Goal: Task Accomplishment & Management: Complete application form

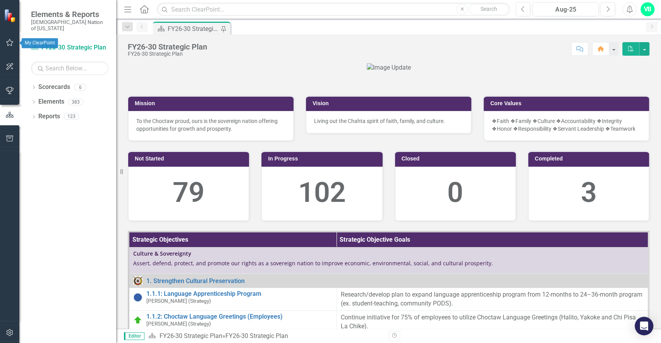
click at [7, 42] on icon "button" at bounding box center [10, 42] width 8 height 6
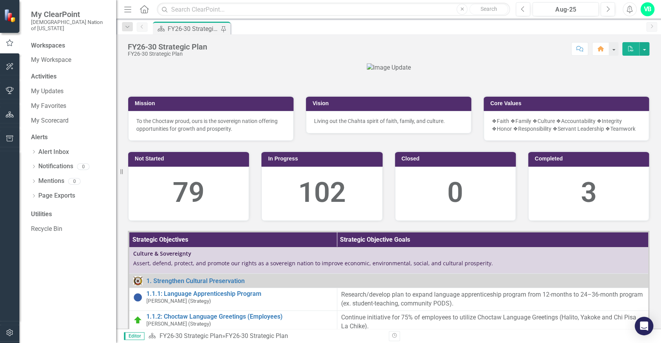
click at [7, 42] on icon "button" at bounding box center [9, 42] width 9 height 7
click at [53, 102] on link "My Favorites" at bounding box center [69, 106] width 77 height 9
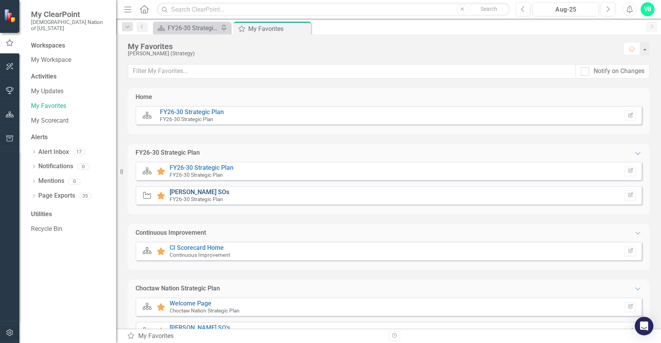
click at [180, 193] on link "[PERSON_NAME] SOs" at bounding box center [200, 191] width 60 height 7
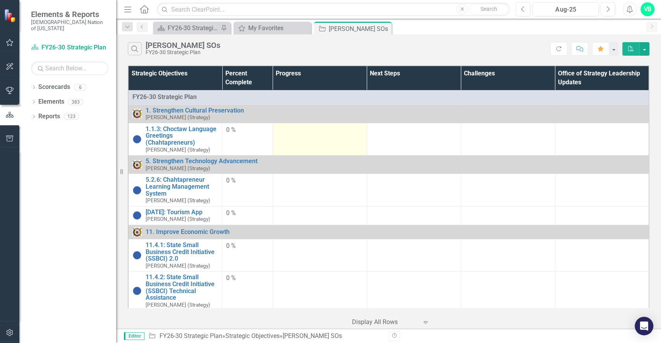
click at [296, 140] on td at bounding box center [319, 139] width 94 height 32
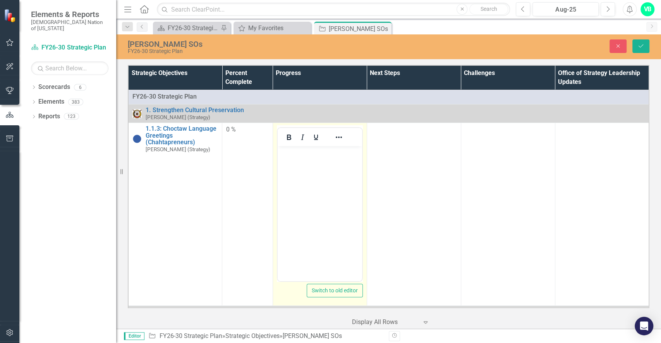
click at [310, 180] on body "Rich Text Area. Press ALT-0 for help." at bounding box center [319, 204] width 84 height 116
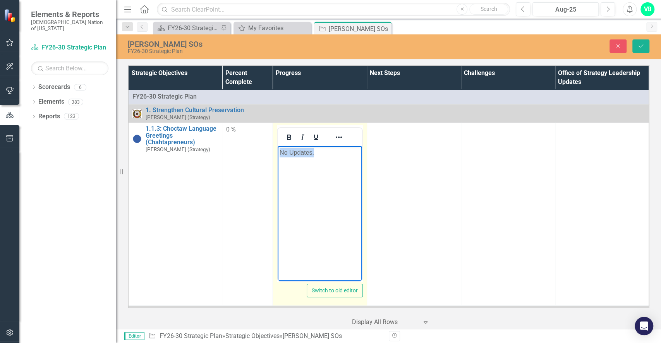
drag, startPoint x: 319, startPoint y: 156, endPoint x: 272, endPoint y: 153, distance: 46.5
click at [277, 153] on html "No Updates." at bounding box center [319, 204] width 84 height 116
copy p "No Updates."
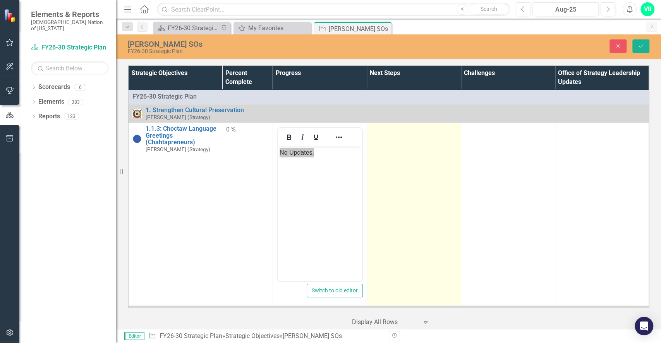
click at [406, 167] on td at bounding box center [414, 214] width 94 height 183
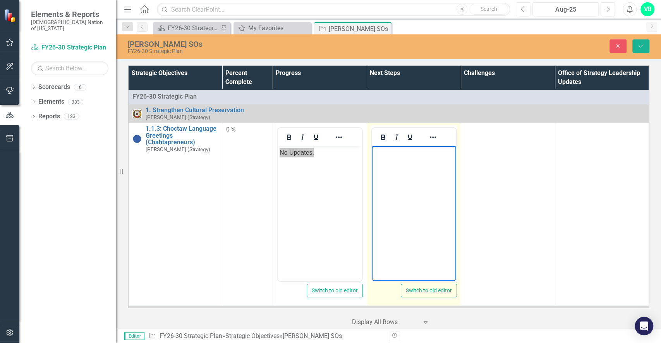
click at [409, 167] on body "Rich Text Area. Press ALT-0 for help." at bounding box center [413, 204] width 84 height 116
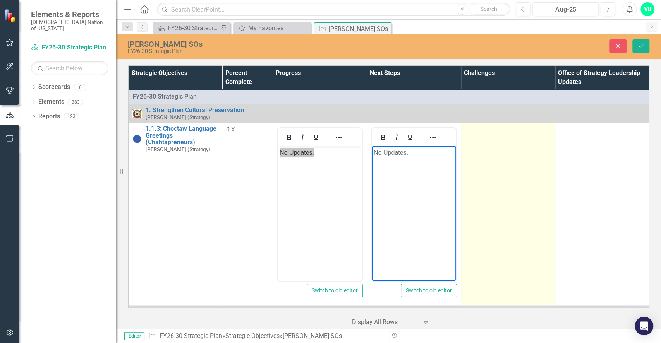
click at [476, 164] on td at bounding box center [508, 214] width 94 height 183
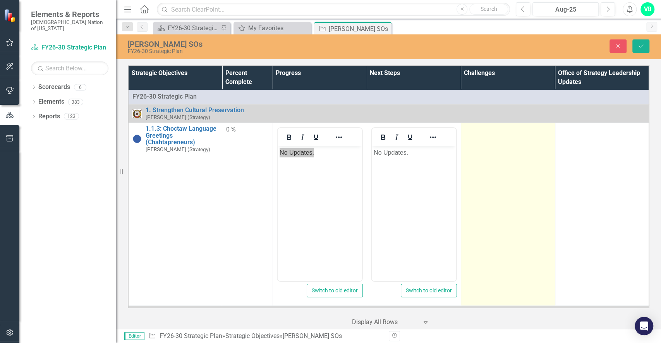
click at [476, 164] on td at bounding box center [508, 214] width 94 height 183
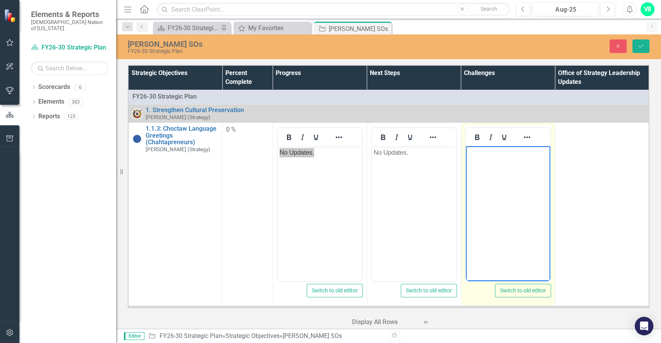
click at [480, 168] on body "Rich Text Area. Press ALT-0 for help." at bounding box center [507, 204] width 84 height 116
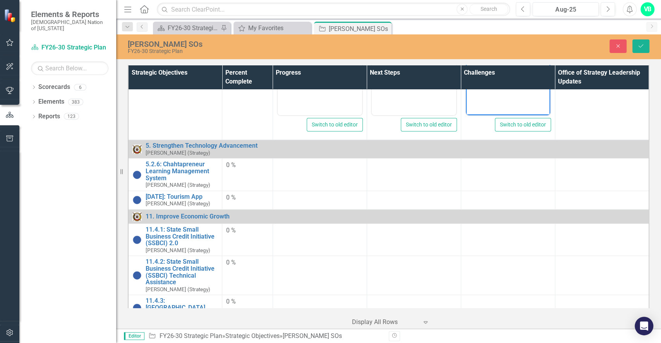
scroll to position [168, 0]
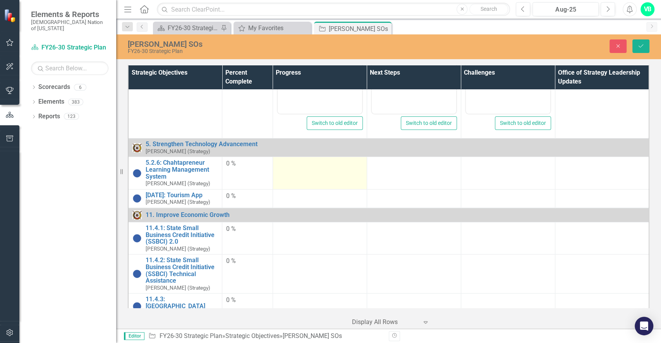
click at [318, 171] on td at bounding box center [319, 173] width 94 height 32
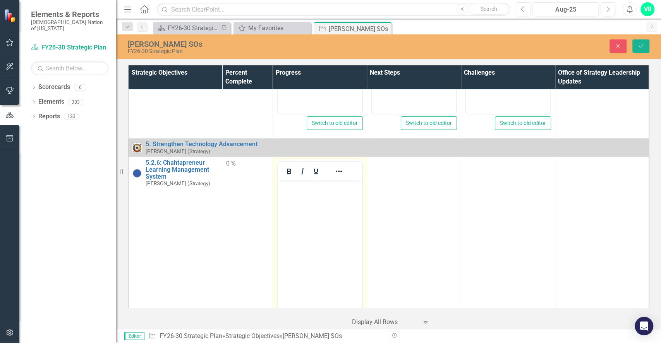
scroll to position [0, 0]
click at [302, 200] on body "Rich Text Area. Press ALT-0 for help." at bounding box center [319, 238] width 84 height 116
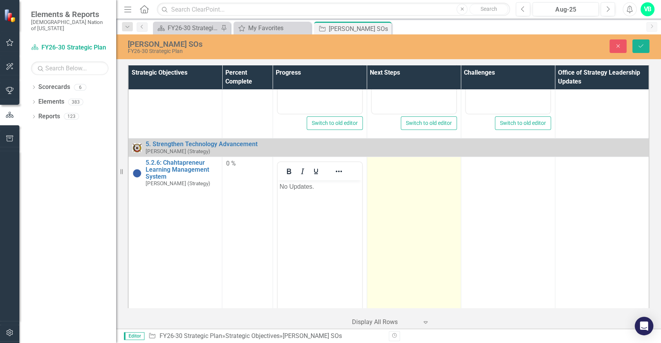
click at [408, 212] on td at bounding box center [414, 248] width 94 height 183
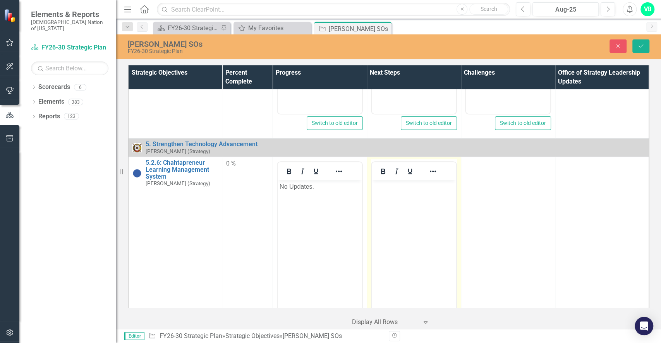
click at [410, 213] on body "Rich Text Area. Press ALT-0 for help." at bounding box center [413, 238] width 84 height 116
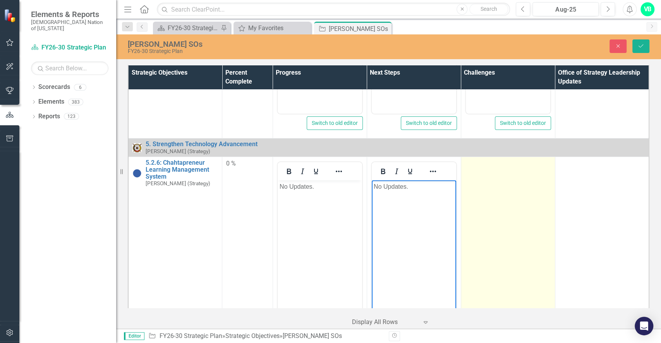
click at [486, 204] on td at bounding box center [508, 248] width 94 height 183
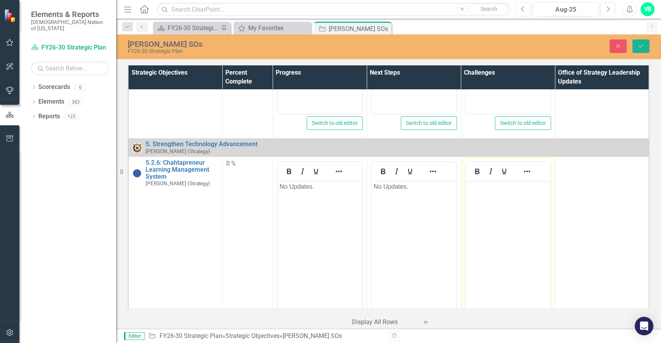
click at [490, 205] on body "Rich Text Area. Press ALT-0 for help." at bounding box center [507, 238] width 84 height 116
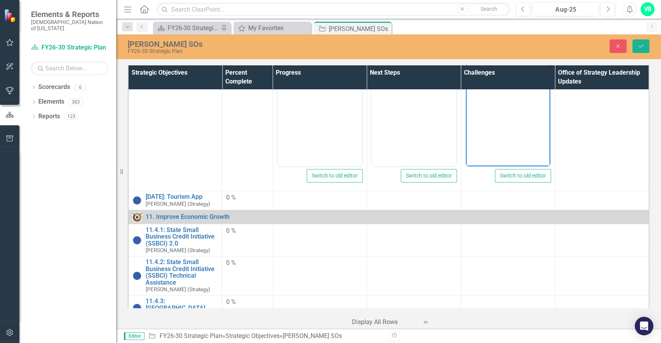
scroll to position [356, 0]
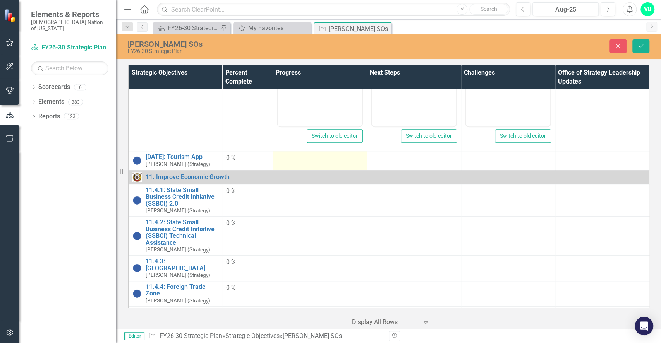
click at [331, 159] on div at bounding box center [320, 158] width 86 height 9
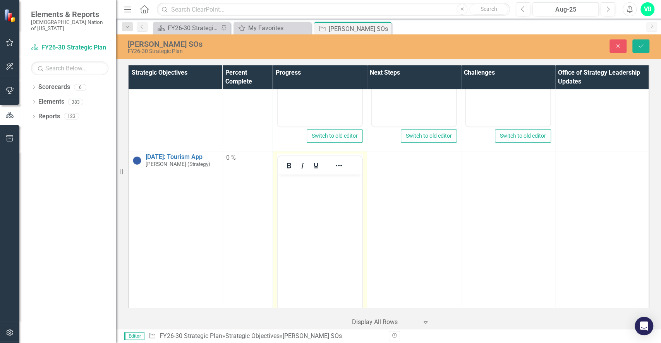
scroll to position [0, 0]
click at [306, 229] on body "Rich Text Area. Press ALT-0 for help." at bounding box center [319, 233] width 84 height 116
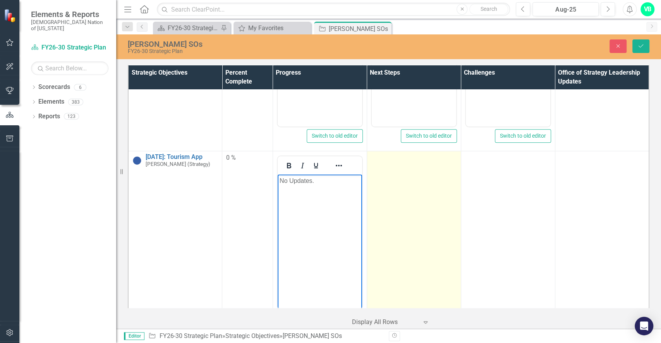
click at [412, 209] on td at bounding box center [414, 242] width 94 height 183
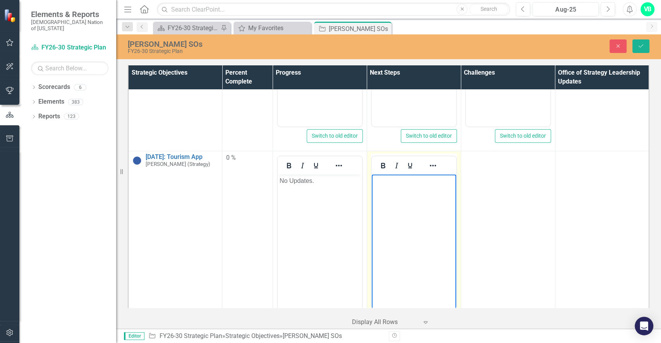
click at [415, 210] on body "Rich Text Area. Press ALT-0 for help." at bounding box center [413, 233] width 84 height 116
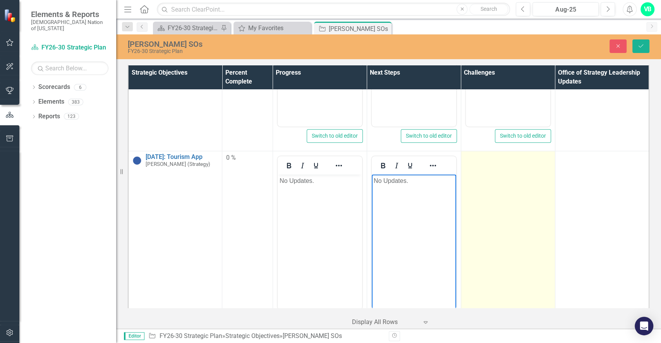
click at [516, 222] on td at bounding box center [508, 242] width 94 height 183
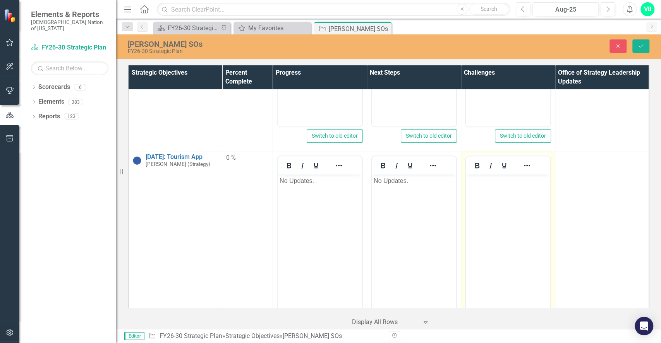
click at [519, 223] on body "Rich Text Area. Press ALT-0 for help." at bounding box center [507, 233] width 84 height 116
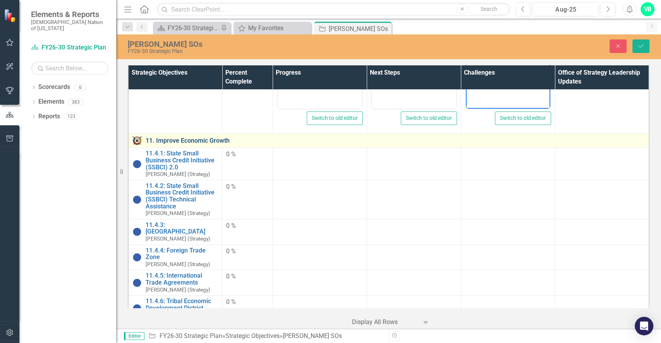
scroll to position [565, 0]
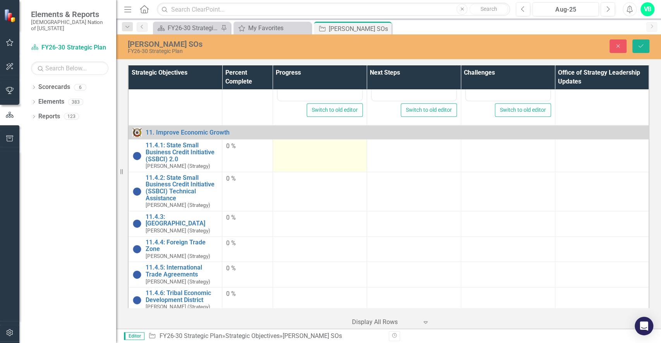
click at [302, 153] on td at bounding box center [319, 156] width 94 height 32
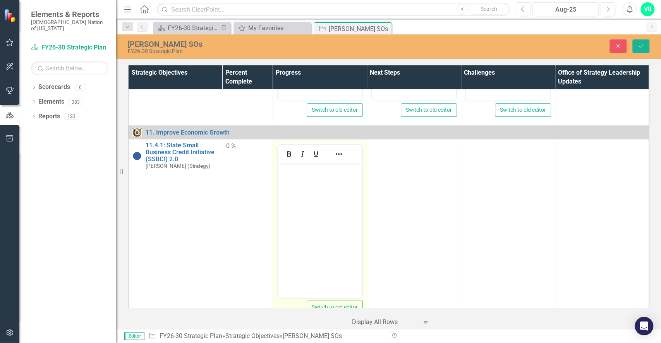
scroll to position [0, 0]
click at [292, 194] on body "Rich Text Area. Press ALT-0 for help." at bounding box center [319, 221] width 84 height 116
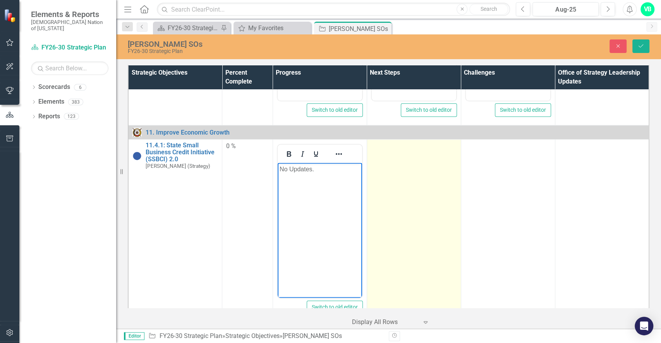
click at [416, 203] on td at bounding box center [414, 231] width 94 height 183
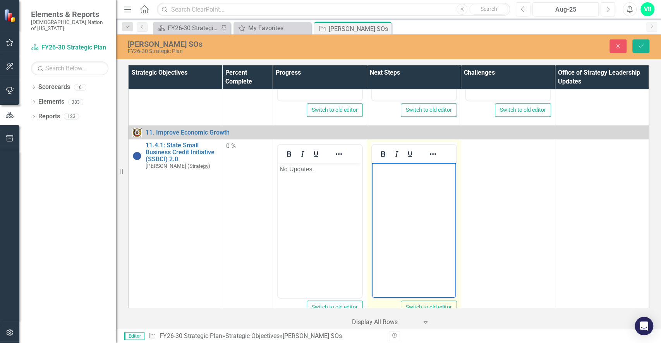
click at [418, 204] on body "Rich Text Area. Press ALT-0 for help." at bounding box center [413, 221] width 84 height 116
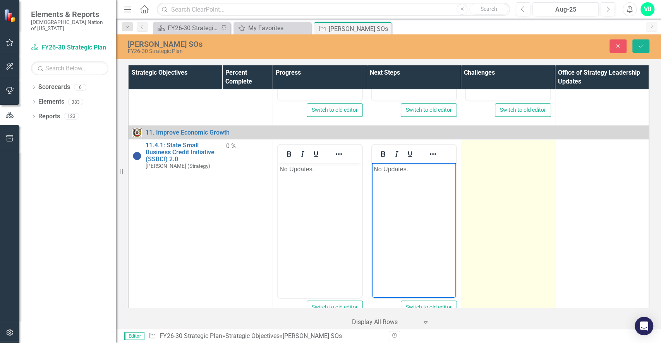
click at [505, 215] on td at bounding box center [508, 231] width 94 height 183
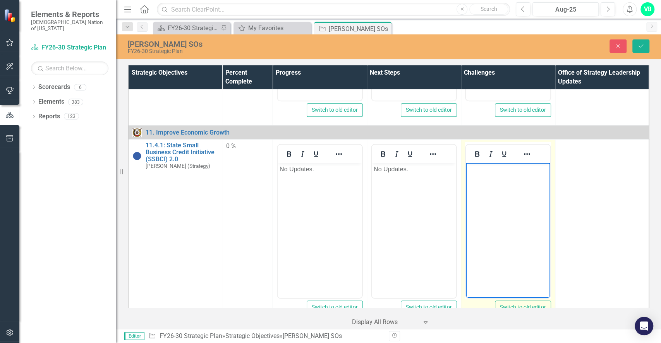
click at [508, 216] on body "Rich Text Area. Press ALT-0 for help." at bounding box center [507, 221] width 84 height 116
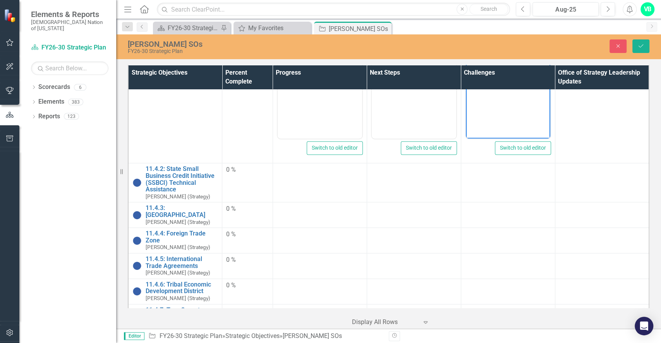
scroll to position [775, 0]
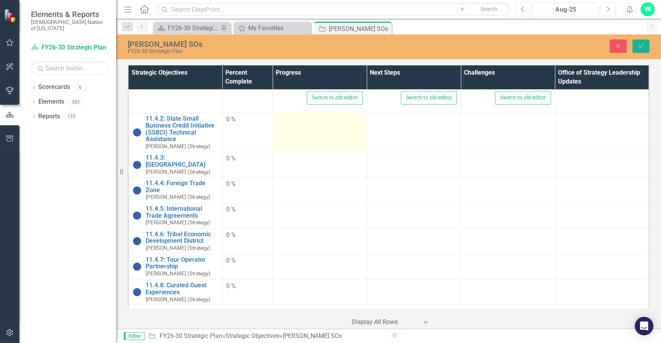
click at [293, 134] on td at bounding box center [319, 132] width 94 height 39
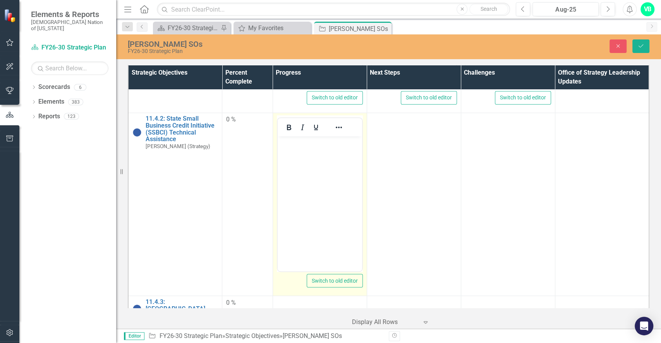
scroll to position [0, 0]
click at [293, 134] on div at bounding box center [320, 127] width 84 height 18
click at [290, 164] on body "Rich Text Area. Press ALT-0 for help." at bounding box center [319, 194] width 84 height 116
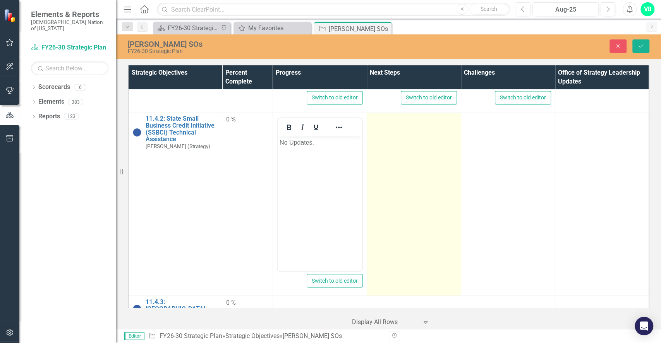
click at [422, 188] on td at bounding box center [414, 204] width 94 height 183
click at [414, 190] on td at bounding box center [414, 204] width 94 height 183
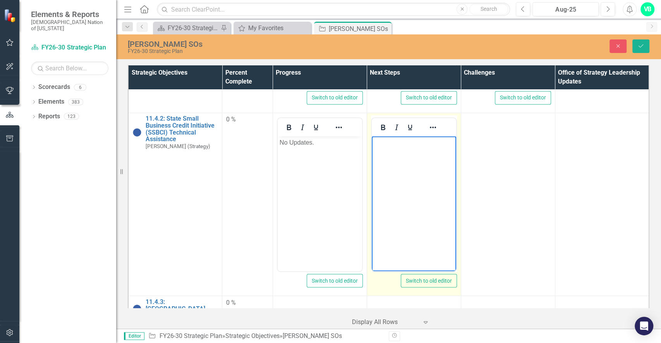
click at [416, 191] on body "Rich Text Area. Press ALT-0 for help." at bounding box center [413, 194] width 84 height 116
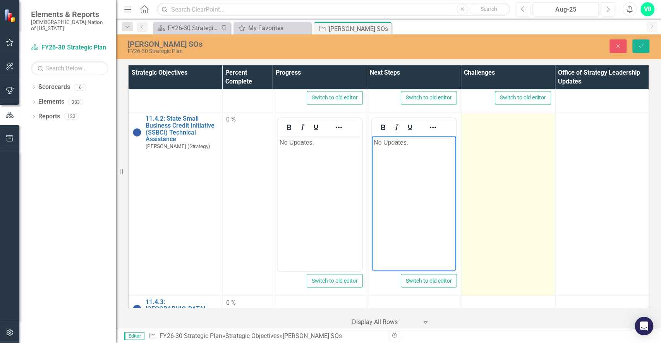
click at [489, 194] on td at bounding box center [508, 204] width 94 height 183
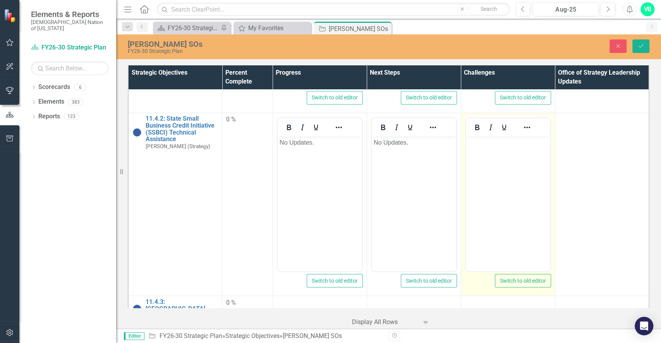
click at [493, 194] on body "Rich Text Area. Press ALT-0 for help." at bounding box center [507, 194] width 84 height 116
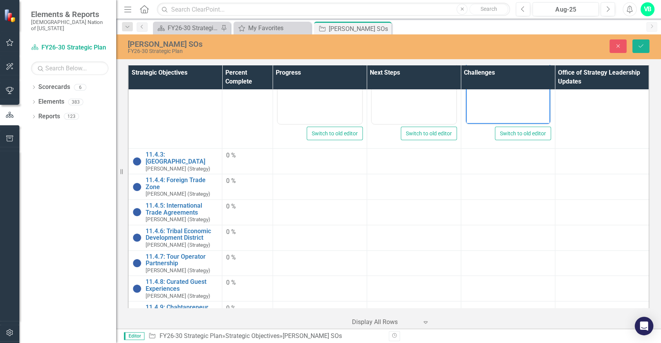
scroll to position [920, 0]
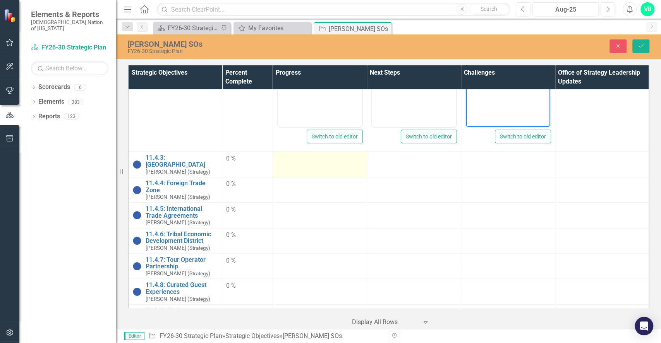
click at [309, 164] on td at bounding box center [319, 165] width 94 height 26
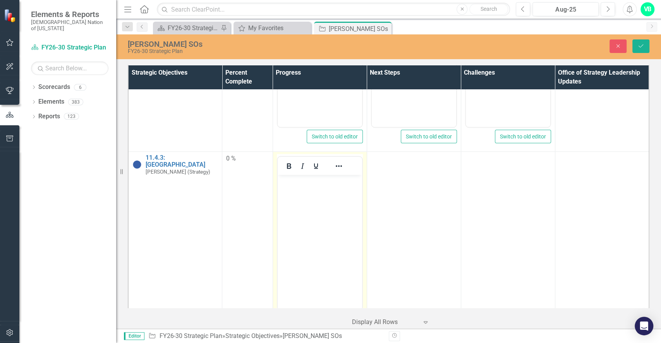
scroll to position [0, 0]
click at [317, 214] on body "Rich Text Area. Press ALT-0 for help." at bounding box center [319, 233] width 84 height 116
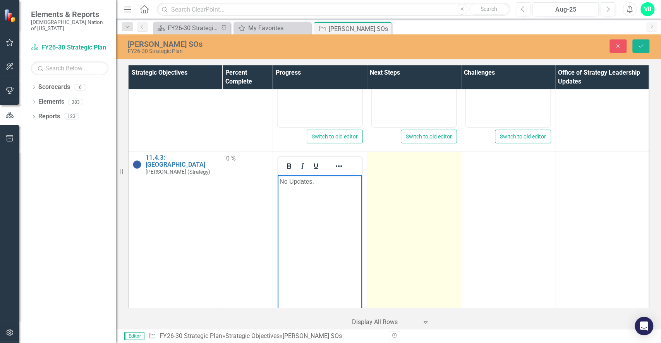
click at [409, 215] on td at bounding box center [414, 243] width 94 height 183
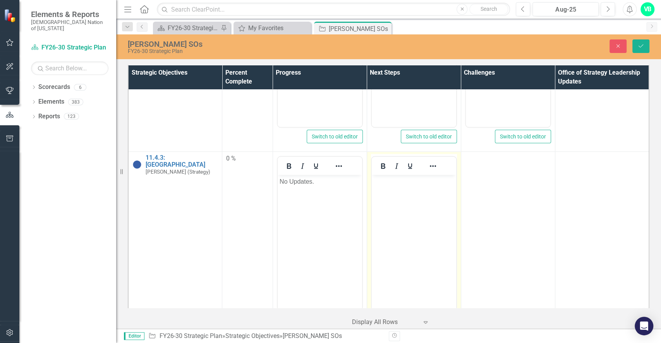
click at [412, 216] on body "Rich Text Area. Press ALT-0 for help." at bounding box center [413, 233] width 84 height 116
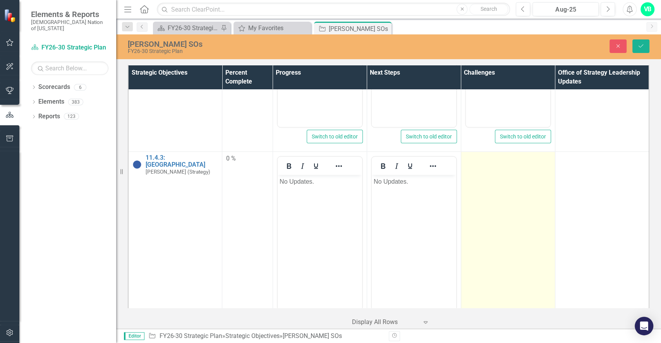
click at [485, 241] on td at bounding box center [508, 243] width 94 height 183
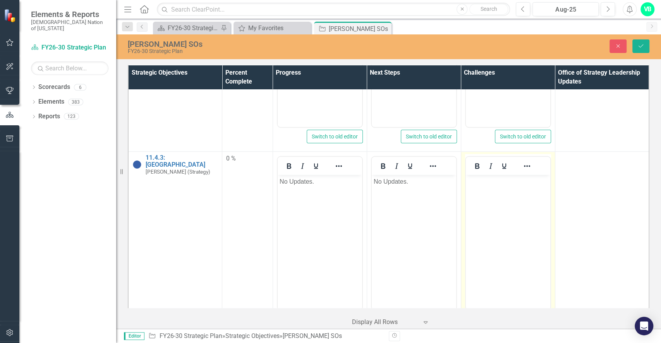
click at [488, 242] on body "Rich Text Area. Press ALT-0 for help." at bounding box center [507, 233] width 84 height 116
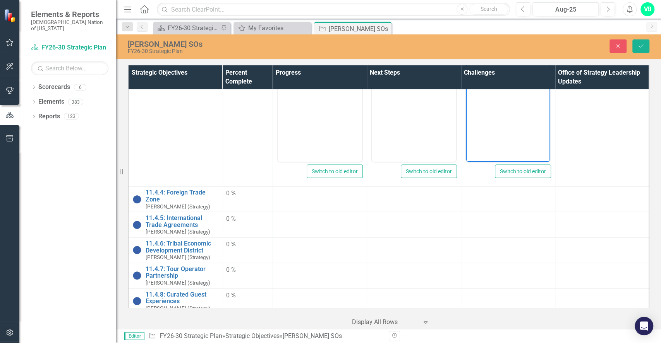
scroll to position [1078, 0]
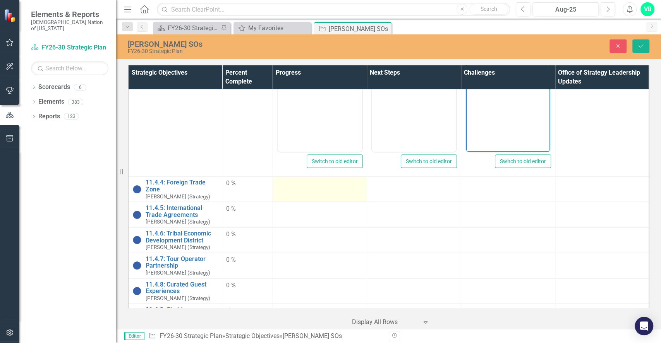
click at [307, 194] on td at bounding box center [319, 190] width 94 height 26
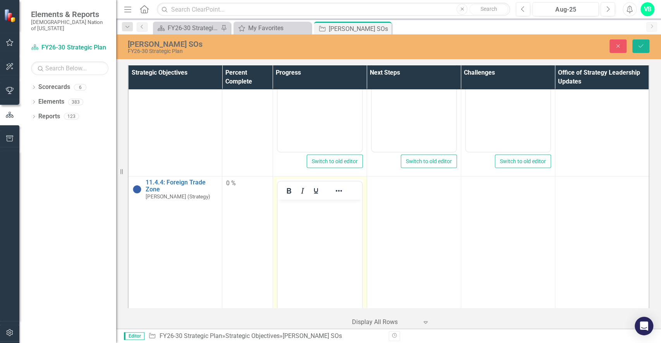
scroll to position [0, 0]
click at [306, 228] on body "Rich Text Area. Press ALT-0 for help." at bounding box center [319, 258] width 84 height 116
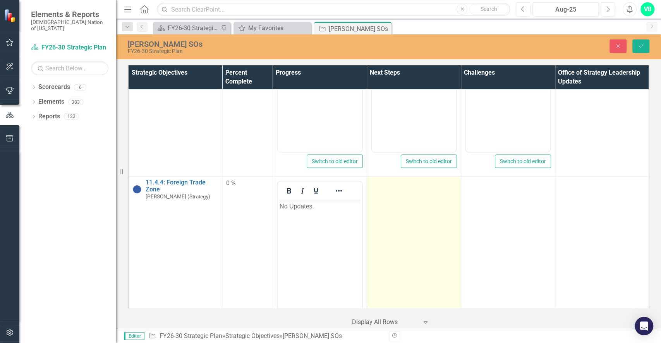
click at [415, 239] on td at bounding box center [414, 268] width 94 height 183
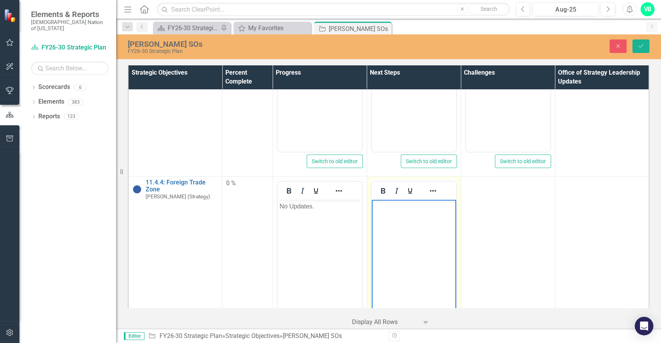
click at [417, 240] on body "Rich Text Area. Press ALT-0 for help." at bounding box center [413, 258] width 84 height 116
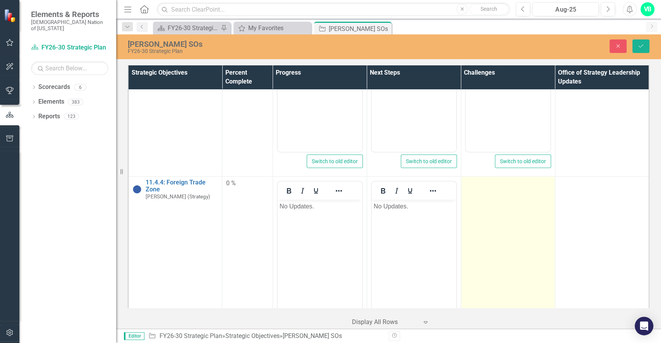
click at [487, 245] on td at bounding box center [508, 268] width 94 height 183
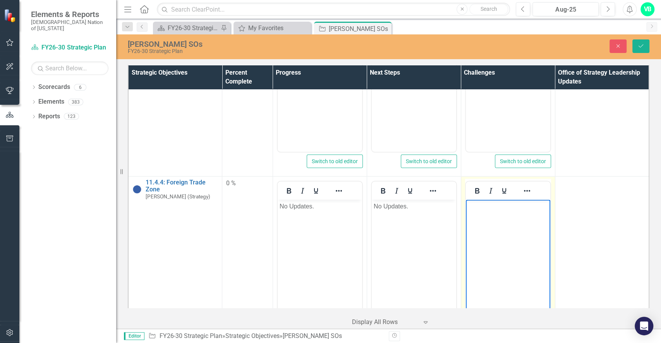
click at [490, 247] on body "Rich Text Area. Press ALT-0 for help." at bounding box center [507, 258] width 84 height 116
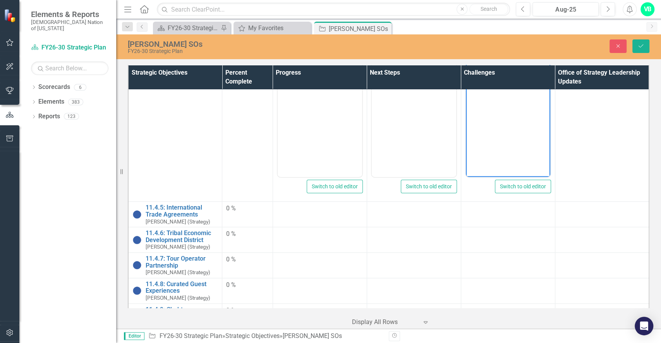
scroll to position [1266, 0]
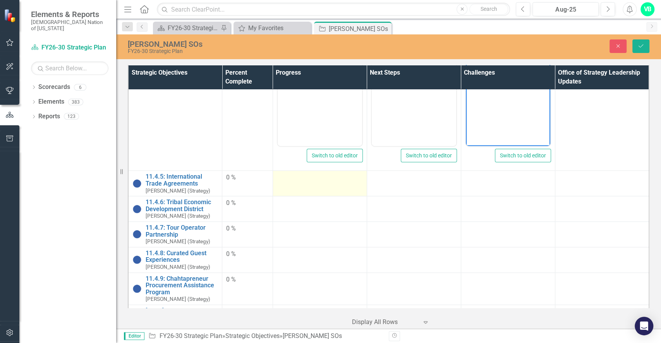
click at [331, 186] on td at bounding box center [319, 184] width 94 height 26
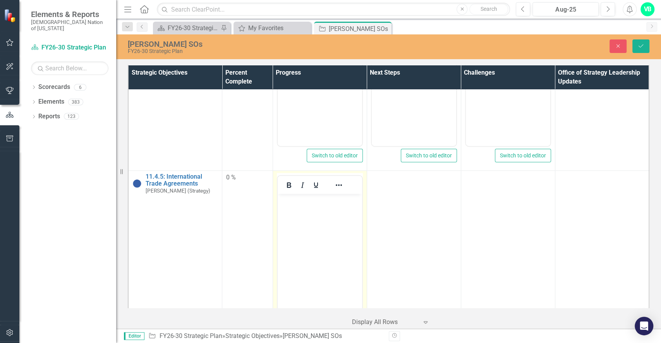
scroll to position [0, 0]
click at [309, 246] on body "Rich Text Area. Press ALT-0 for help." at bounding box center [319, 252] width 84 height 116
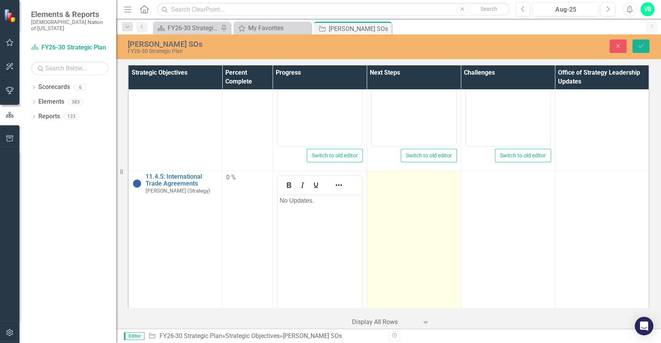
click at [430, 264] on td at bounding box center [414, 262] width 94 height 183
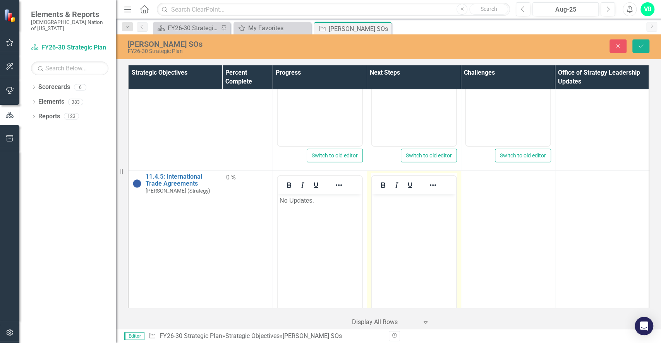
click at [424, 255] on body "Rich Text Area. Press ALT-0 for help." at bounding box center [413, 252] width 84 height 116
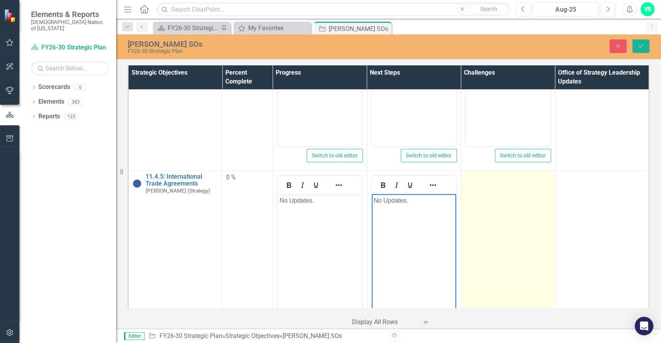
click at [487, 224] on td at bounding box center [508, 262] width 94 height 183
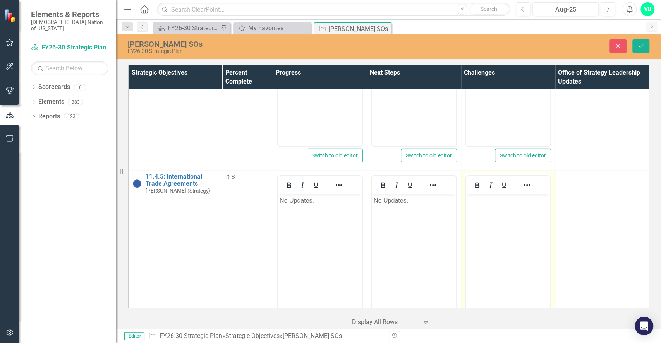
click at [491, 225] on body "Rich Text Area. Press ALT-0 for help." at bounding box center [507, 252] width 84 height 116
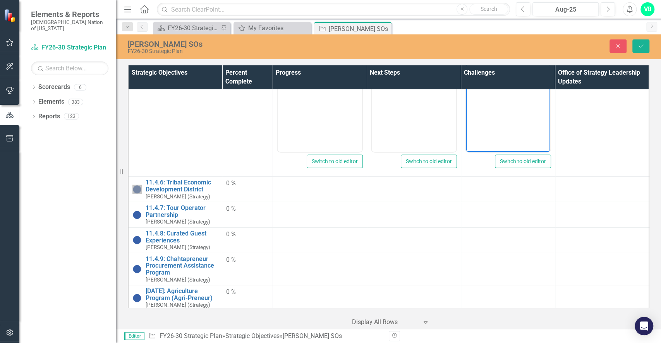
scroll to position [1484, 0]
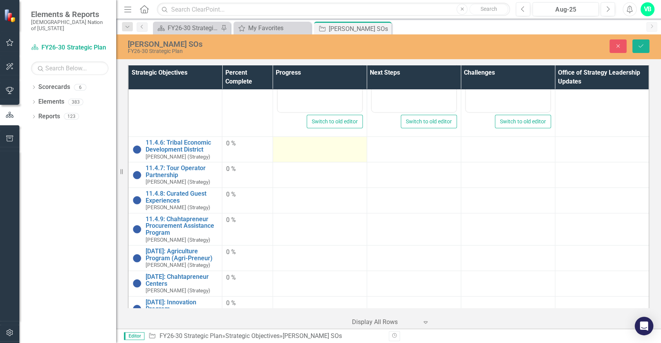
click at [321, 148] on td at bounding box center [319, 150] width 94 height 26
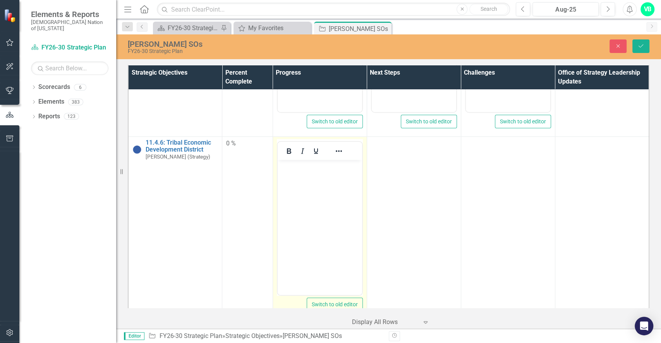
scroll to position [0, 0]
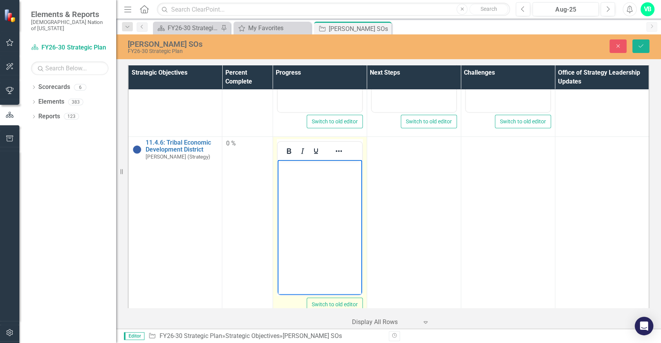
click at [321, 194] on body "Rich Text Area. Press ALT-0 for help." at bounding box center [319, 218] width 84 height 116
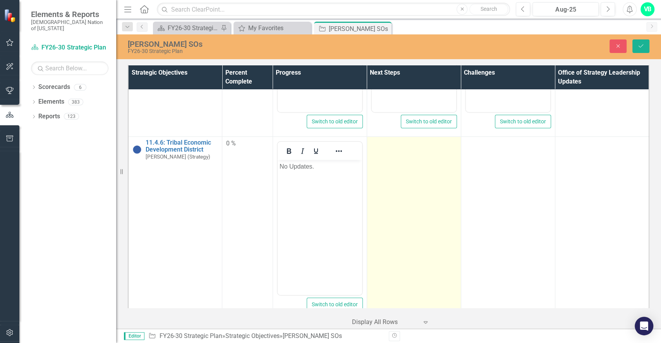
click at [406, 206] on td at bounding box center [414, 228] width 94 height 183
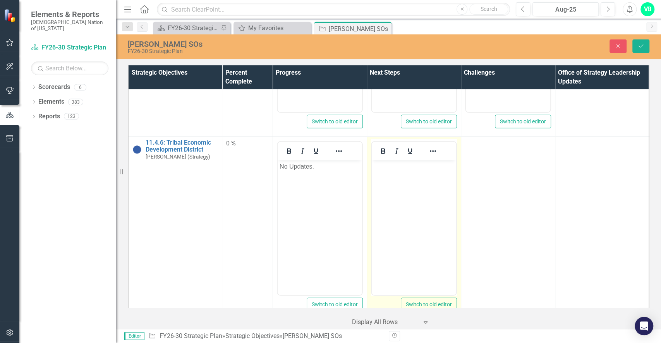
click at [408, 207] on body "Rich Text Area. Press ALT-0 for help." at bounding box center [413, 218] width 84 height 116
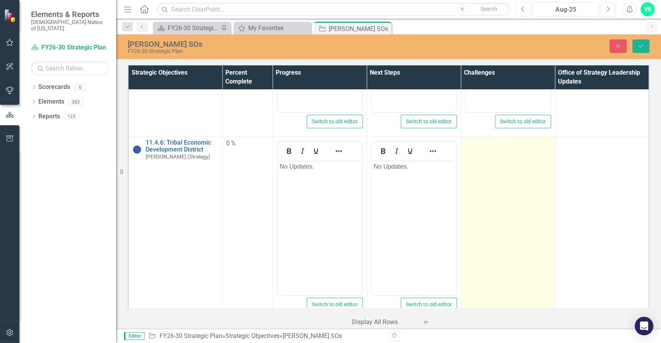
click at [477, 201] on td at bounding box center [508, 228] width 94 height 183
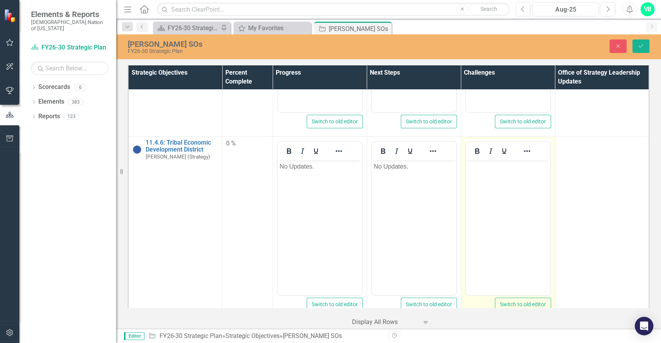
click at [480, 202] on body "Rich Text Area. Press ALT-0 for help." at bounding box center [507, 218] width 84 height 116
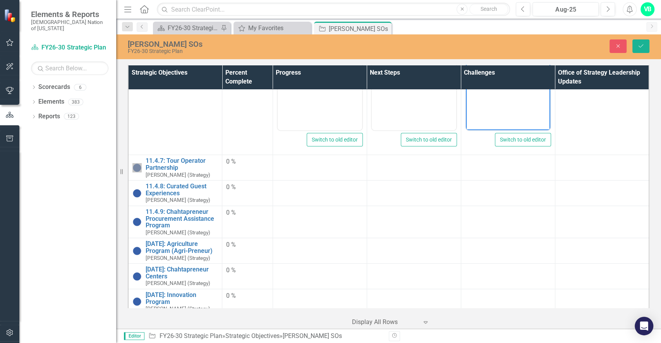
scroll to position [1655, 0]
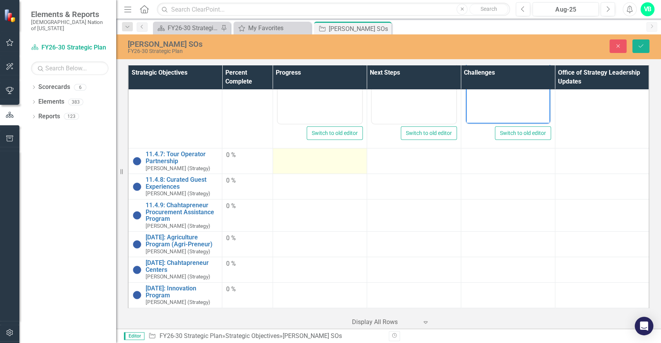
click at [312, 160] on td at bounding box center [319, 162] width 94 height 26
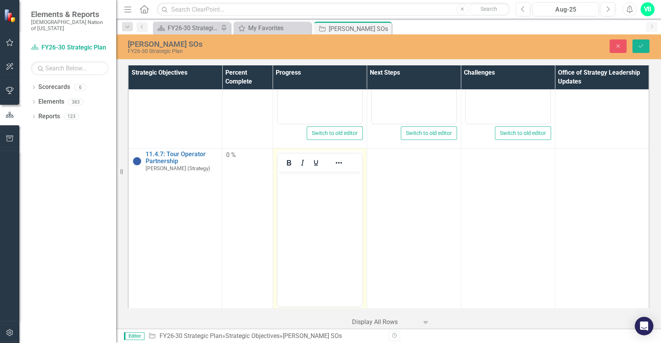
scroll to position [0, 0]
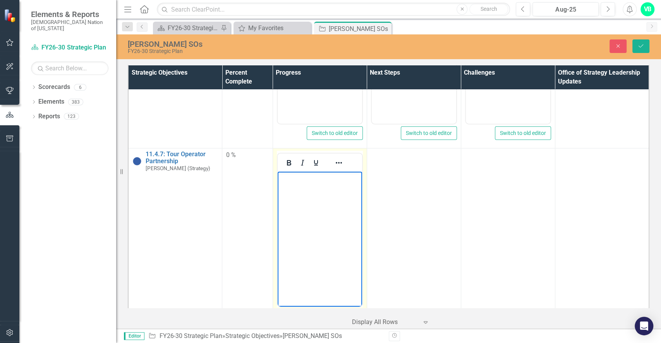
click at [311, 207] on body "Rich Text Area. Press ALT-0 for help." at bounding box center [319, 230] width 84 height 116
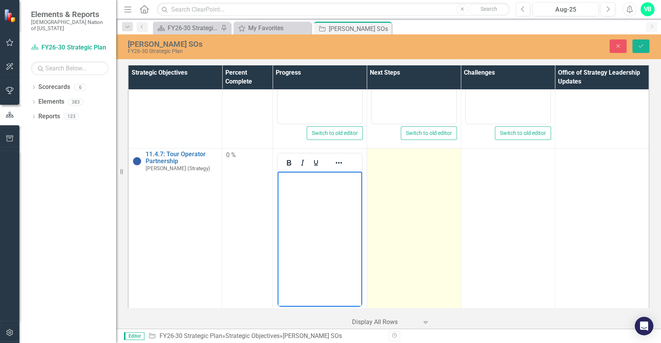
click at [405, 218] on td at bounding box center [414, 240] width 94 height 183
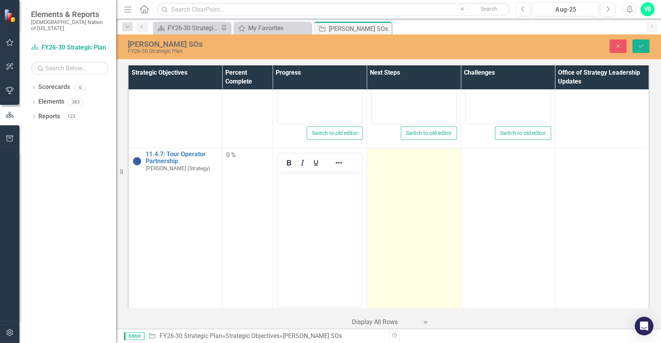
click at [405, 218] on td at bounding box center [414, 240] width 94 height 183
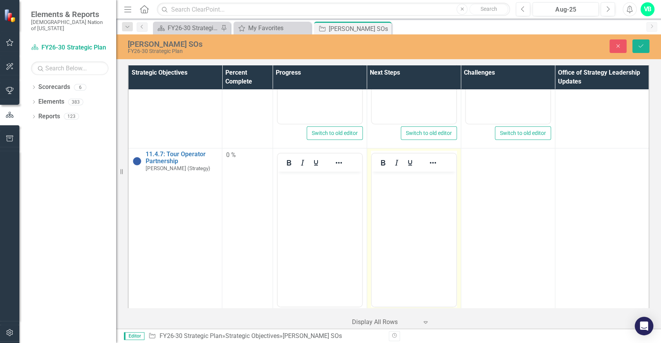
click at [408, 219] on body "Rich Text Area. Press ALT-0 for help." at bounding box center [413, 230] width 84 height 116
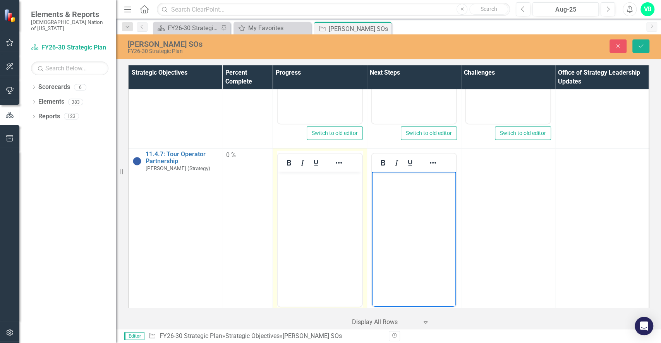
click at [331, 217] on body "Rich Text Area. Press ALT-0 for help." at bounding box center [319, 230] width 84 height 116
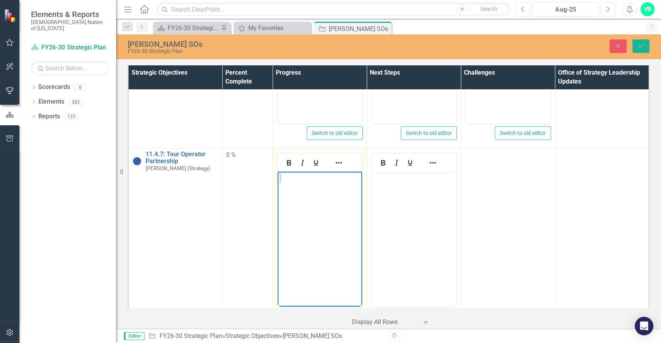
click at [331, 217] on body "Rich Text Area. Press ALT-0 for help." at bounding box center [319, 230] width 84 height 116
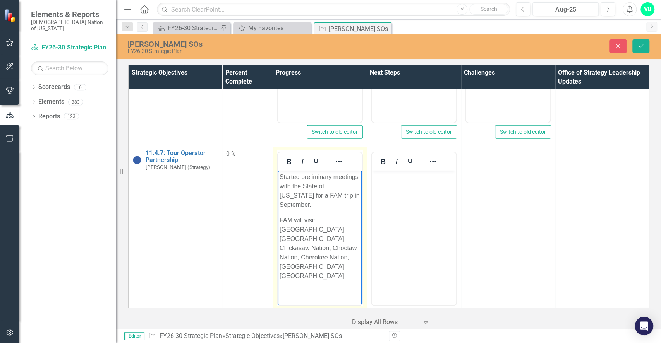
click at [337, 243] on p "FAM will visit Grapevine, TX, Chickasaw Nation, Choctaw Nation, Cherokee Nation…" at bounding box center [319, 248] width 81 height 65
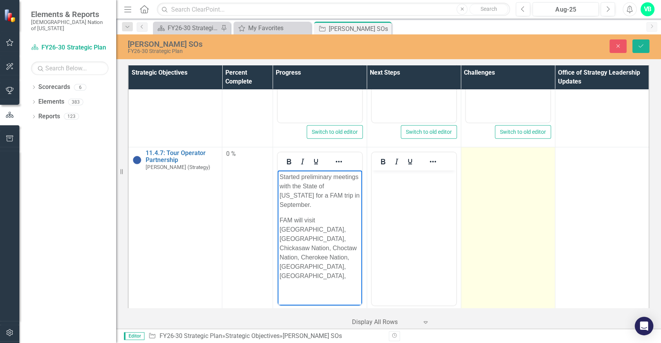
click at [489, 213] on td at bounding box center [508, 238] width 94 height 183
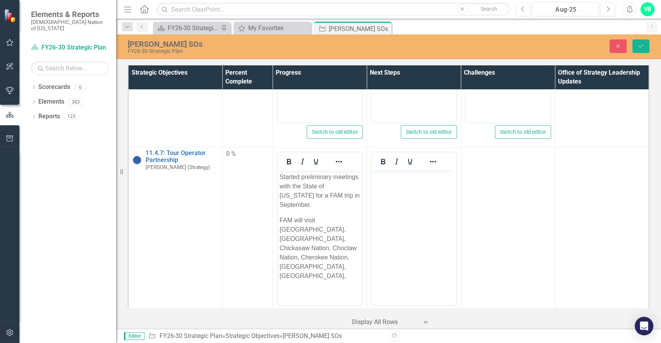
drag, startPoint x: 649, startPoint y: 243, endPoint x: 650, endPoint y: 279, distance: 36.0
click at [650, 279] on div "Strategic Objectives Percent Complete Progress Next Steps Challenges Office of …" at bounding box center [388, 196] width 545 height 266
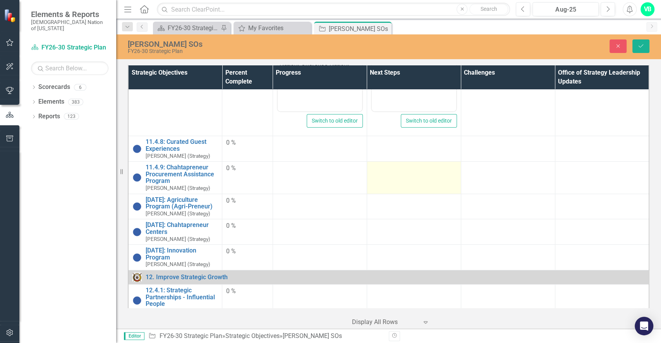
scroll to position [1854, 0]
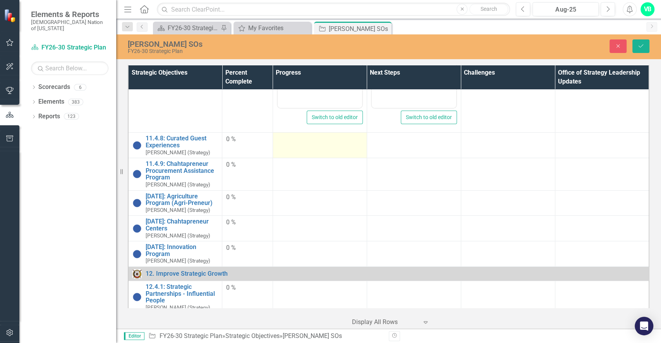
click at [322, 152] on td at bounding box center [319, 146] width 94 height 26
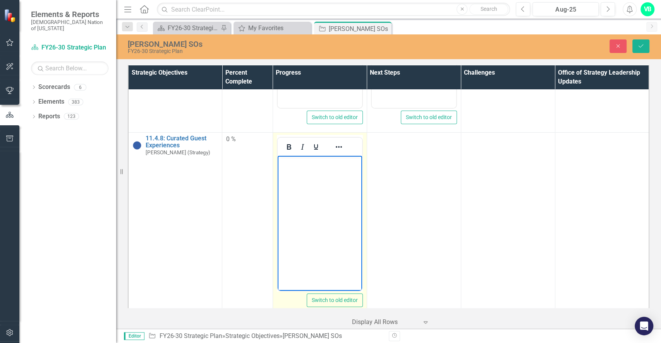
scroll to position [0, 0]
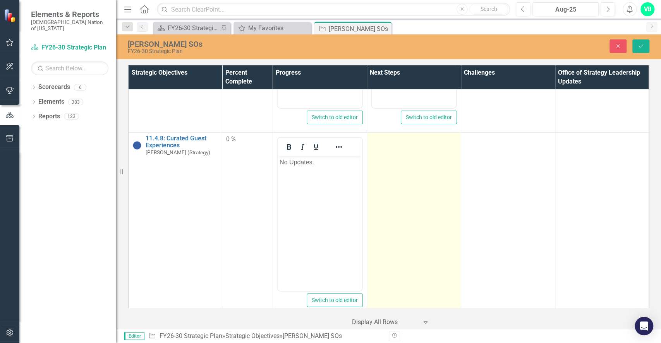
click at [396, 191] on td at bounding box center [414, 224] width 94 height 183
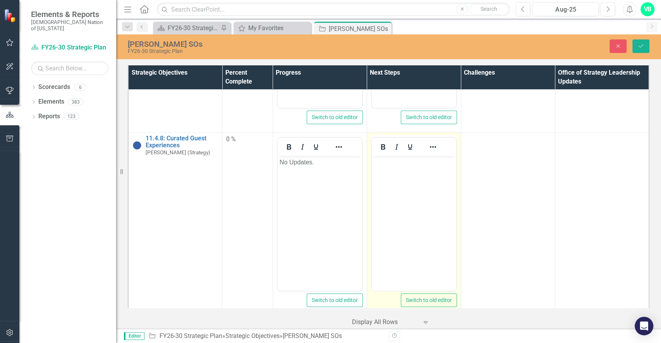
click at [398, 192] on body "Rich Text Area. Press ALT-0 for help." at bounding box center [413, 214] width 84 height 116
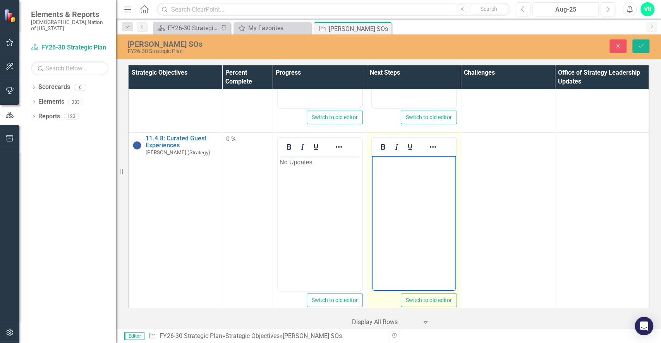
click at [398, 192] on body "Rich Text Area. Press ALT-0 for help." at bounding box center [413, 214] width 84 height 116
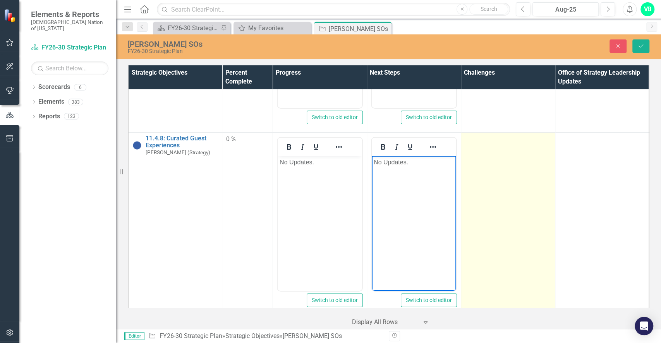
click at [485, 209] on td at bounding box center [508, 224] width 94 height 183
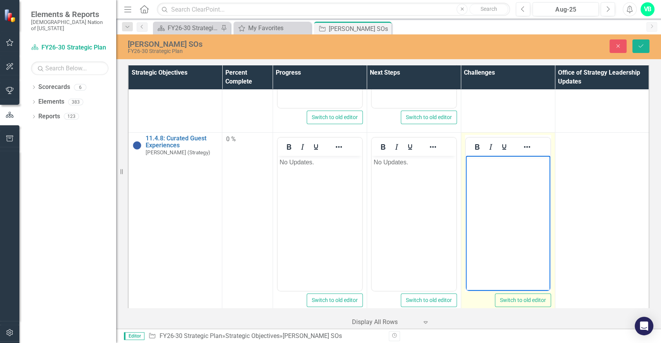
click at [488, 211] on body "Rich Text Area. Press ALT-0 for help." at bounding box center [507, 214] width 84 height 116
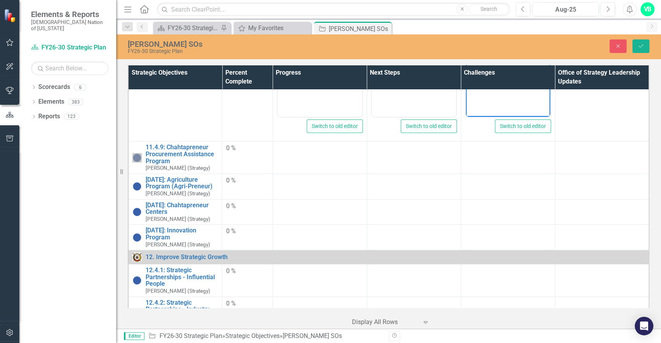
scroll to position [2050, 0]
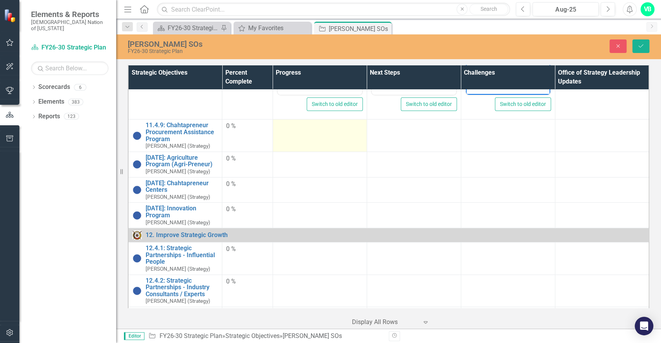
click at [313, 139] on td at bounding box center [319, 136] width 94 height 32
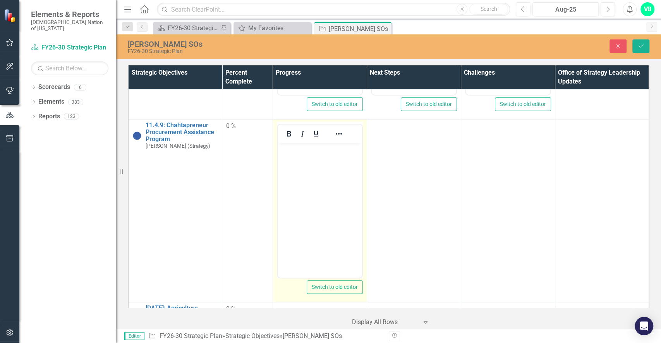
scroll to position [0, 0]
click at [309, 182] on body "Rich Text Area. Press ALT-0 for help." at bounding box center [319, 201] width 84 height 116
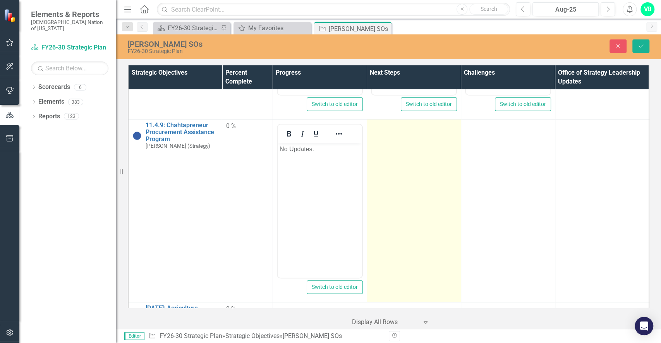
click at [441, 203] on td at bounding box center [414, 211] width 94 height 183
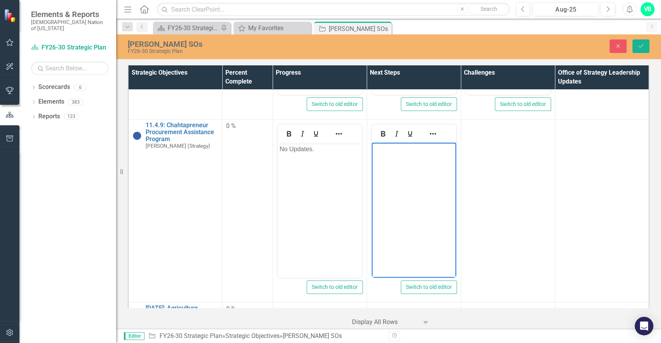
click at [421, 204] on body "Rich Text Area. Press ALT-0 for help." at bounding box center [413, 201] width 84 height 116
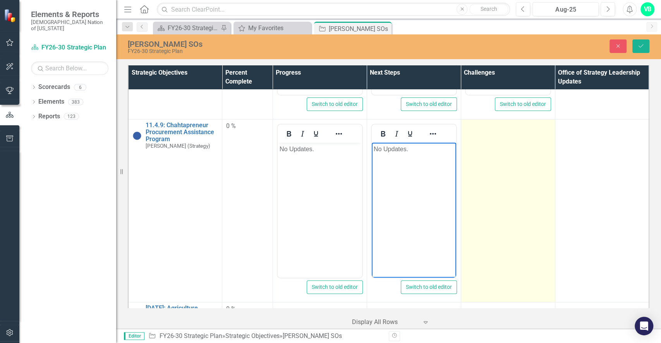
click at [474, 234] on td at bounding box center [508, 211] width 94 height 183
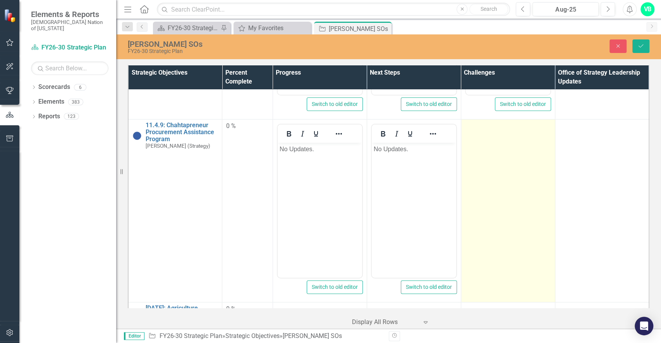
click at [474, 234] on td at bounding box center [508, 211] width 94 height 183
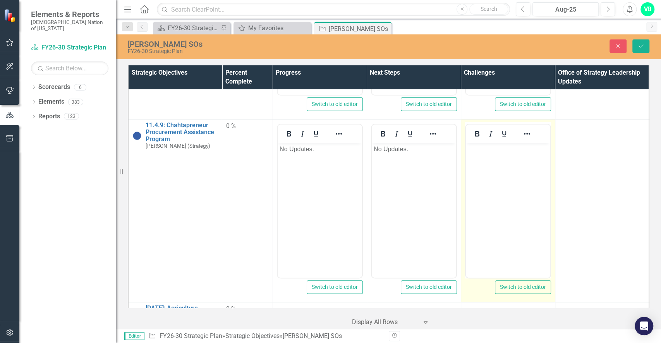
click at [477, 236] on body "Rich Text Area. Press ALT-0 for help." at bounding box center [507, 201] width 84 height 116
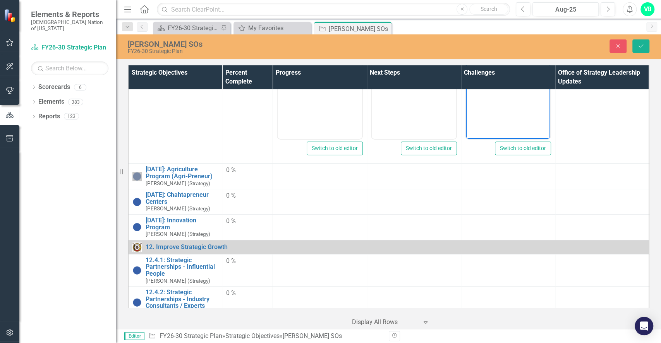
scroll to position [2193, 0]
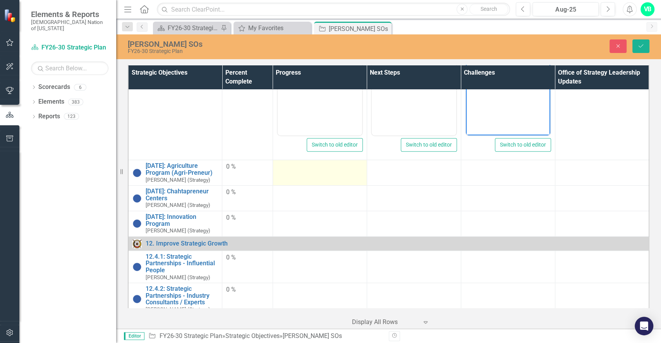
click at [301, 175] on td at bounding box center [319, 173] width 94 height 26
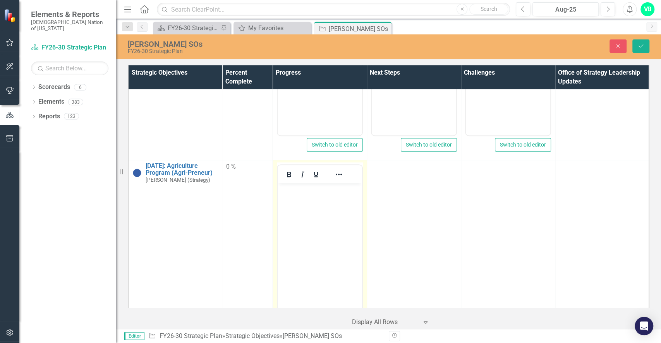
scroll to position [0, 0]
click at [301, 175] on icon "Italic" at bounding box center [302, 174] width 9 height 9
click at [299, 214] on body "﻿" at bounding box center [319, 241] width 84 height 116
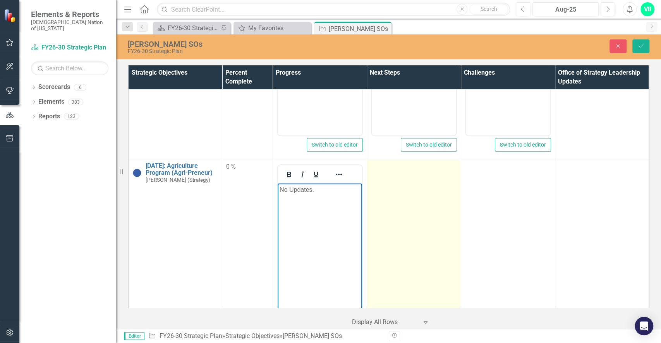
click at [409, 233] on td at bounding box center [414, 251] width 94 height 183
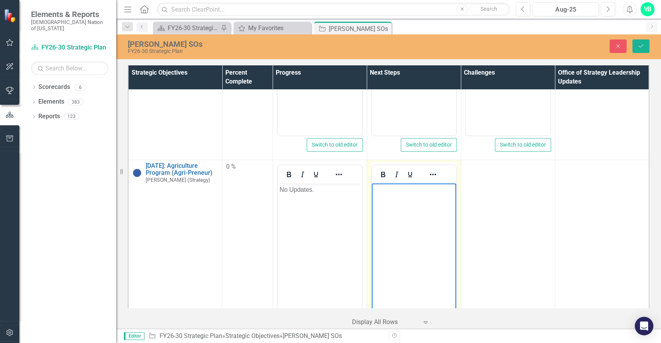
click at [411, 235] on body "Rich Text Area. Press ALT-0 for help." at bounding box center [413, 241] width 84 height 116
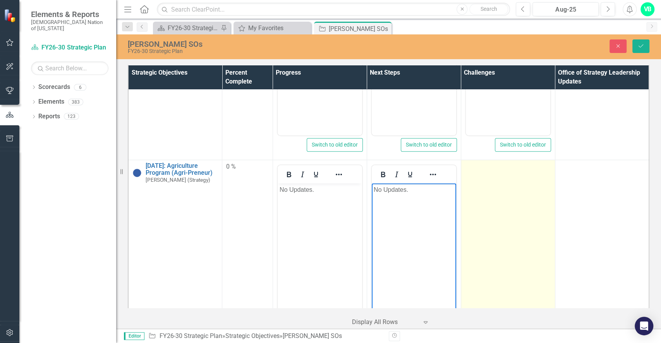
click at [489, 241] on td at bounding box center [508, 251] width 94 height 183
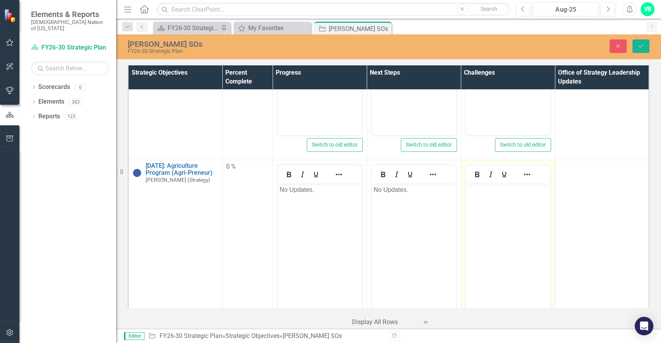
click at [493, 243] on body "Rich Text Area. Press ALT-0 for help." at bounding box center [507, 241] width 84 height 116
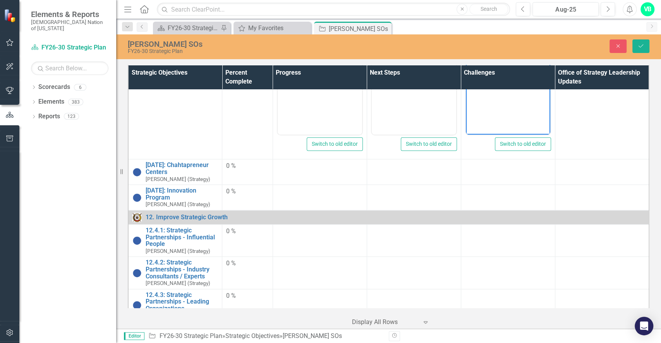
scroll to position [2389, 0]
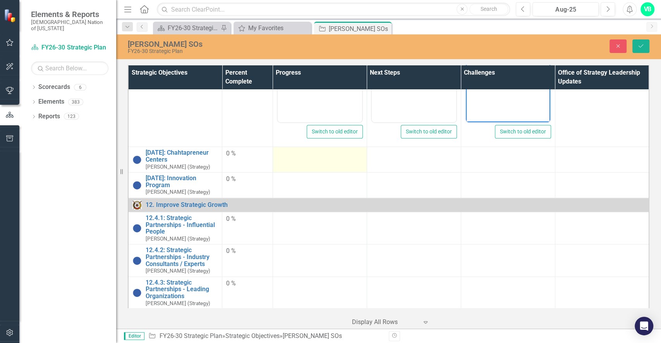
click at [286, 161] on td at bounding box center [319, 160] width 94 height 26
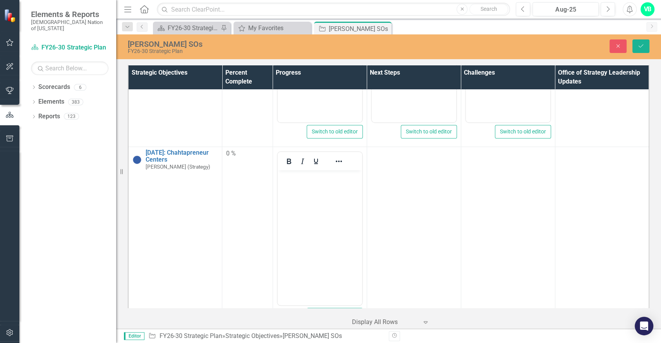
scroll to position [0, 0]
click at [291, 179] on p "Rich Text Area. Press ALT-0 for help." at bounding box center [319, 176] width 81 height 9
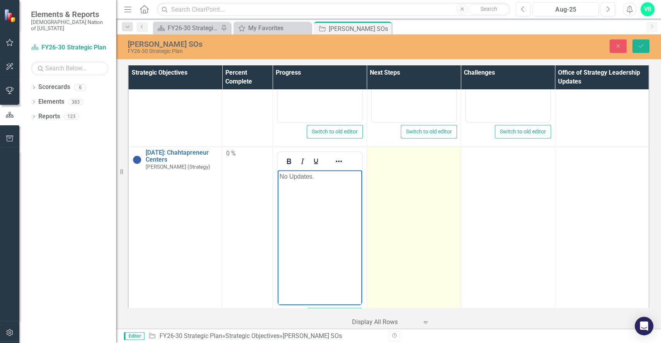
click at [413, 227] on td at bounding box center [414, 238] width 94 height 183
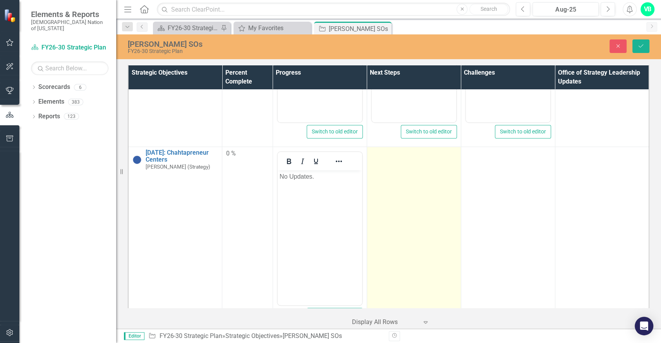
click at [413, 227] on td at bounding box center [414, 238] width 94 height 183
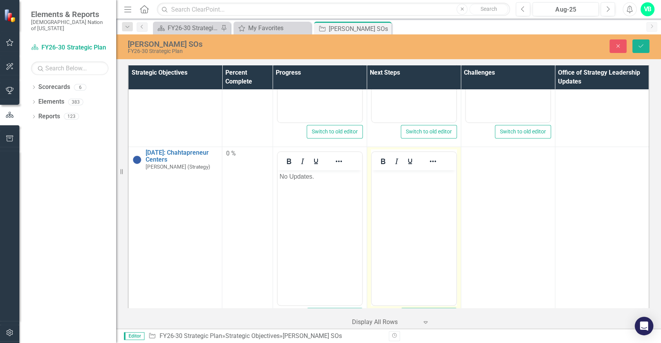
click at [416, 229] on body "Rich Text Area. Press ALT-0 for help." at bounding box center [413, 228] width 84 height 116
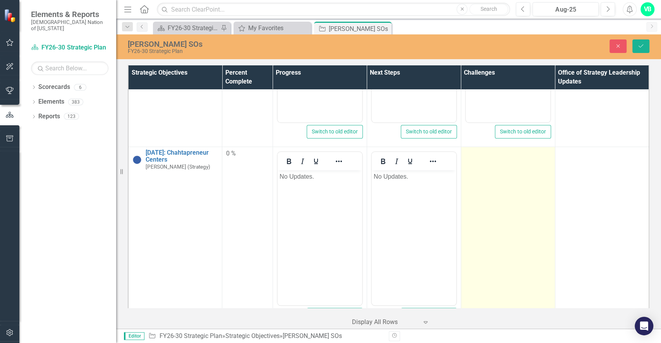
click at [483, 246] on td at bounding box center [508, 238] width 94 height 183
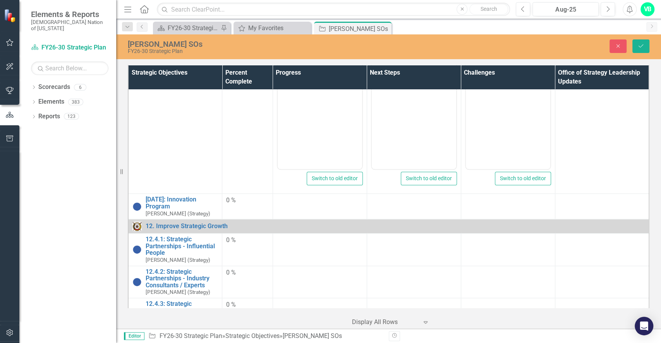
scroll to position [2551, 0]
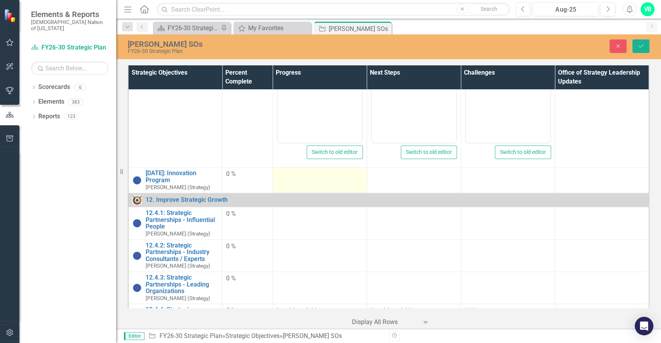
click at [297, 173] on div at bounding box center [320, 174] width 86 height 9
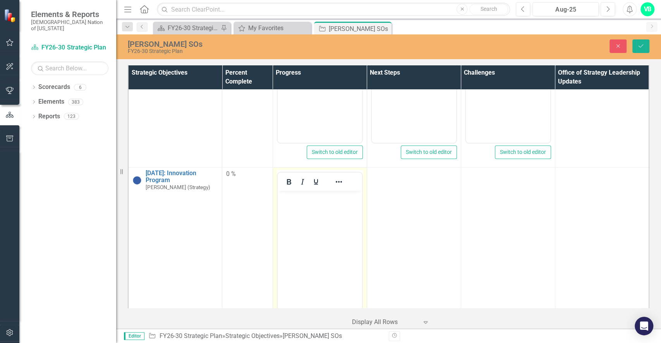
scroll to position [0, 0]
click at [308, 234] on body "Rich Text Area. Press ALT-0 for help." at bounding box center [319, 249] width 84 height 116
drag, startPoint x: 308, startPoint y: 234, endPoint x: 426, endPoint y: 271, distance: 123.6
click at [362, 271] on html "No Updates." at bounding box center [319, 249] width 84 height 116
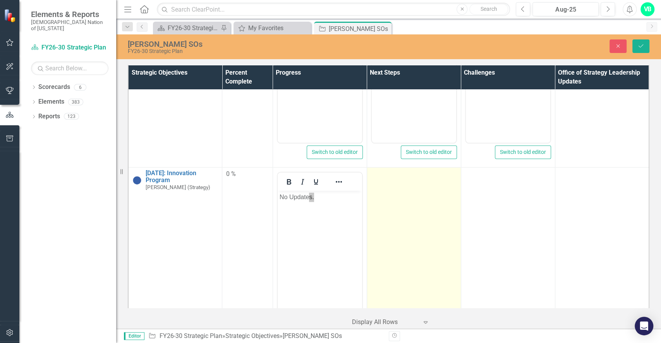
click at [424, 269] on td at bounding box center [414, 259] width 94 height 183
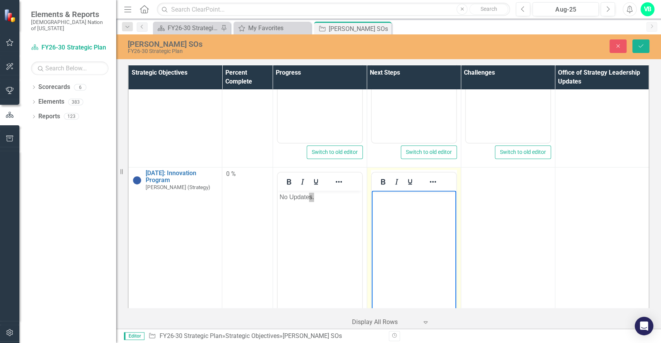
click at [414, 271] on body "Rich Text Area. Press ALT-0 for help." at bounding box center [413, 249] width 84 height 116
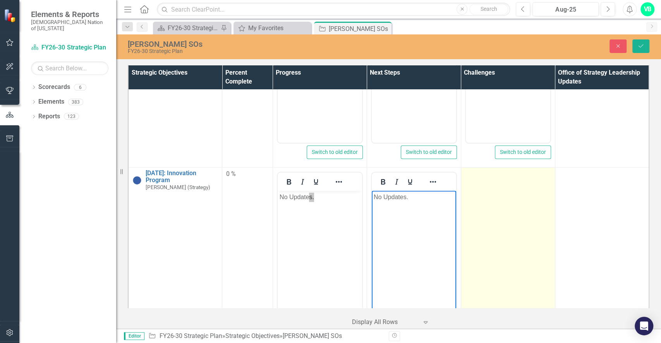
click at [472, 259] on td at bounding box center [508, 259] width 94 height 183
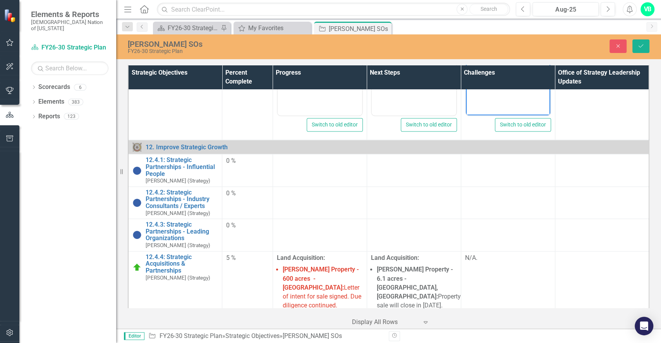
scroll to position [2753, 0]
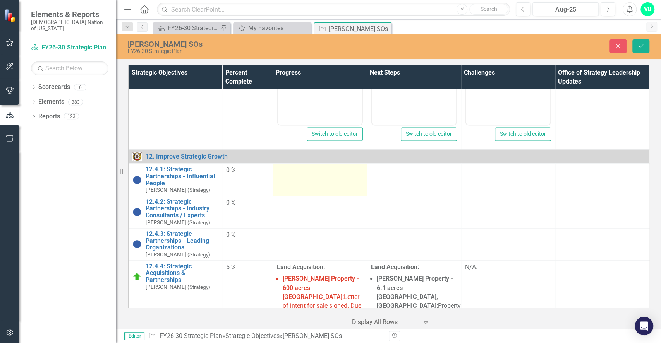
click at [307, 176] on td at bounding box center [319, 180] width 94 height 32
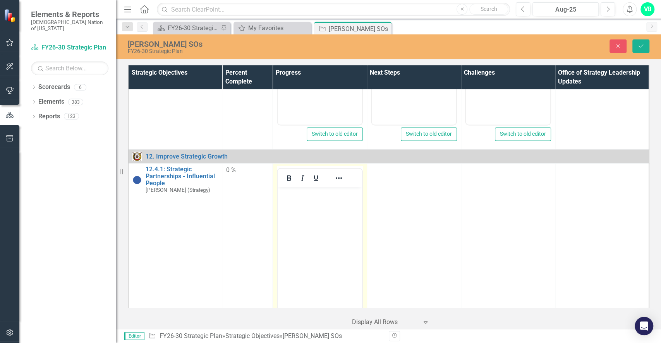
scroll to position [0, 0]
click at [305, 248] on body "Rich Text Area. Press ALT-0 for help." at bounding box center [319, 245] width 84 height 116
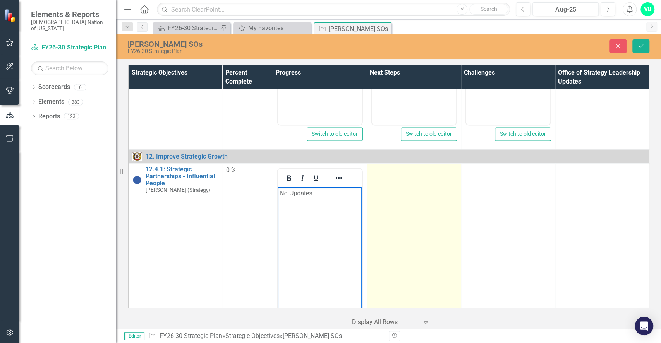
click at [374, 246] on td at bounding box center [414, 255] width 94 height 183
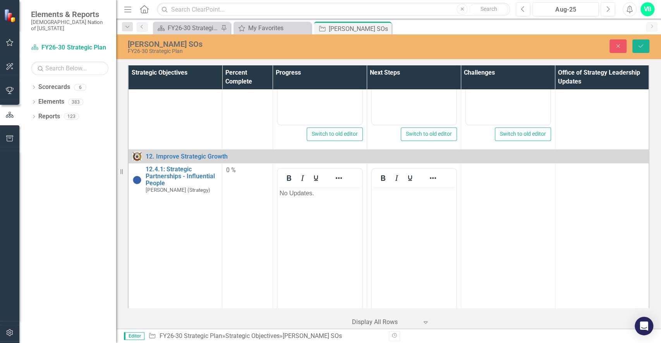
click at [393, 246] on body "Rich Text Area. Press ALT-0 for help." at bounding box center [413, 245] width 84 height 116
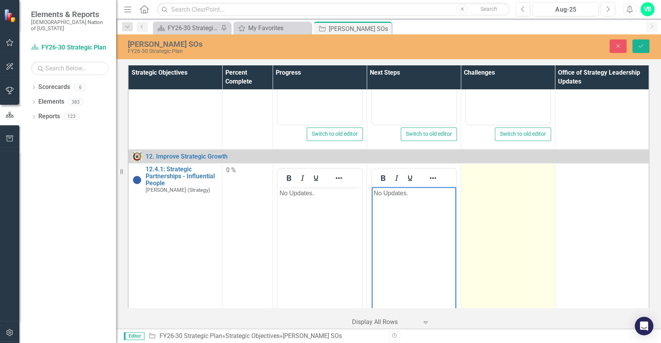
click at [473, 243] on td at bounding box center [508, 255] width 94 height 183
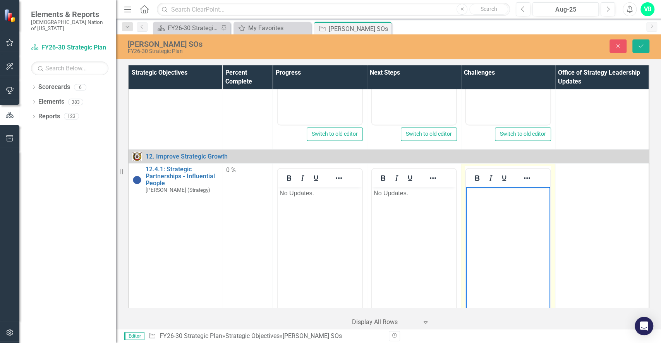
click at [476, 245] on body "Rich Text Area. Press ALT-0 for help." at bounding box center [507, 245] width 84 height 116
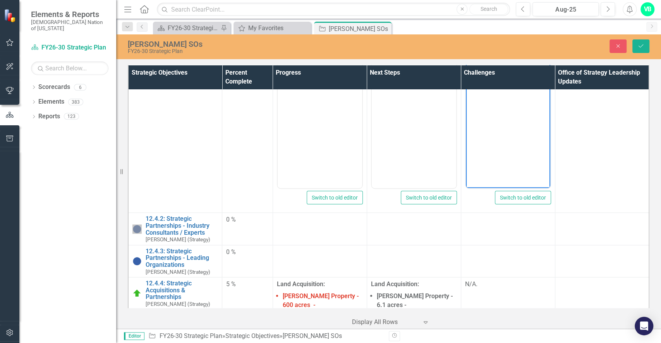
scroll to position [2901, 0]
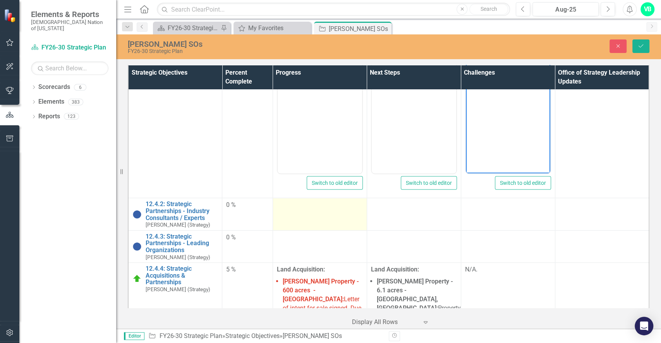
click at [312, 222] on td at bounding box center [319, 214] width 94 height 32
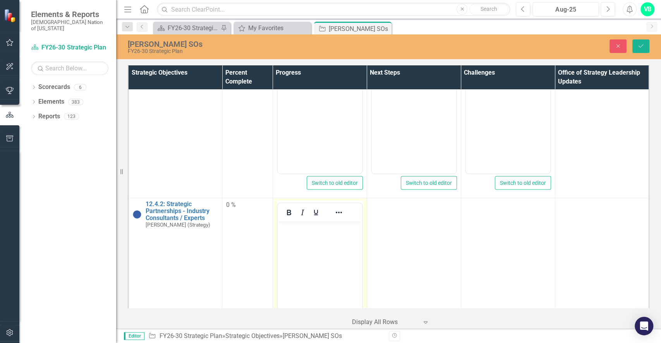
scroll to position [0, 0]
click at [320, 265] on body "Rich Text Area. Press ALT-0 for help." at bounding box center [319, 279] width 84 height 116
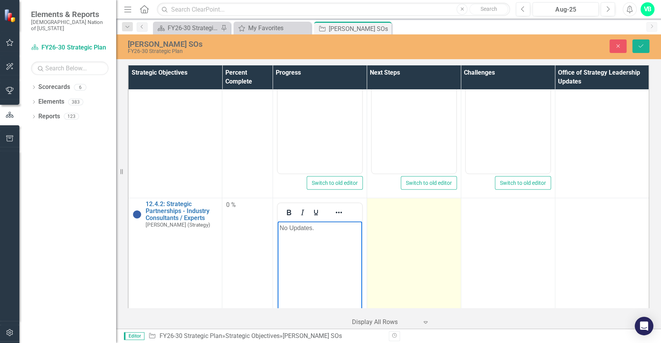
click at [399, 263] on td at bounding box center [414, 289] width 94 height 183
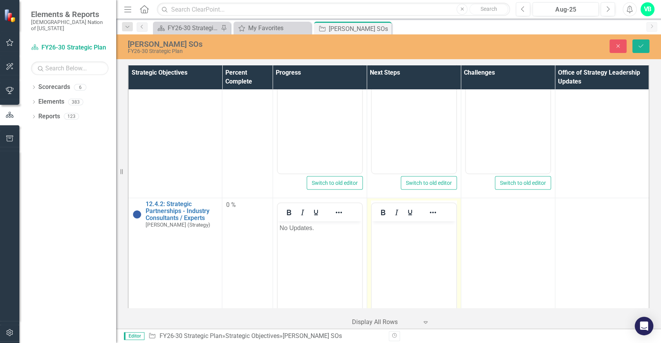
click at [402, 266] on body "Rich Text Area. Press ALT-0 for help." at bounding box center [413, 279] width 84 height 116
click at [453, 258] on td "Switch to old editor" at bounding box center [414, 289] width 94 height 183
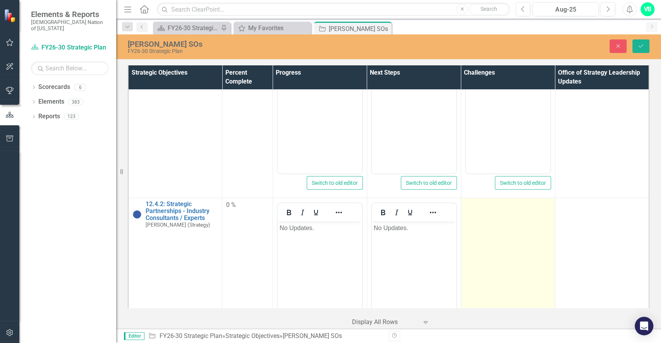
click at [463, 259] on td at bounding box center [508, 289] width 94 height 183
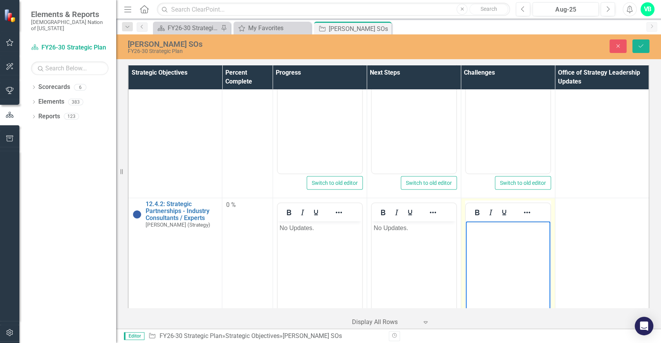
click at [466, 260] on body "Rich Text Area. Press ALT-0 for help." at bounding box center [507, 279] width 84 height 116
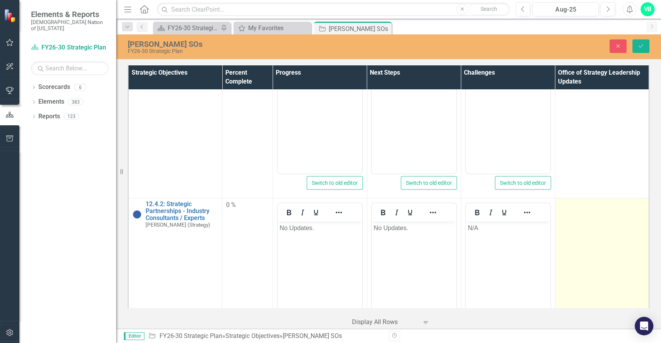
click at [641, 271] on td at bounding box center [602, 289] width 94 height 183
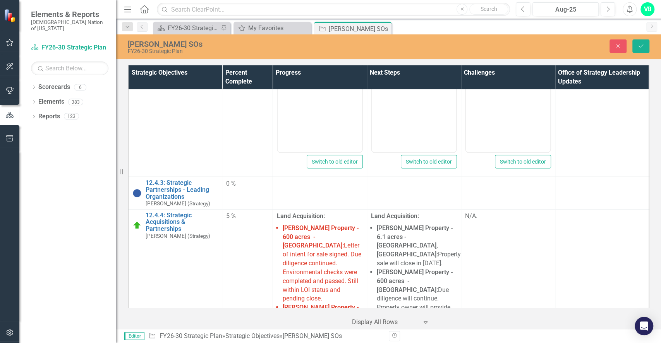
scroll to position [3115, 0]
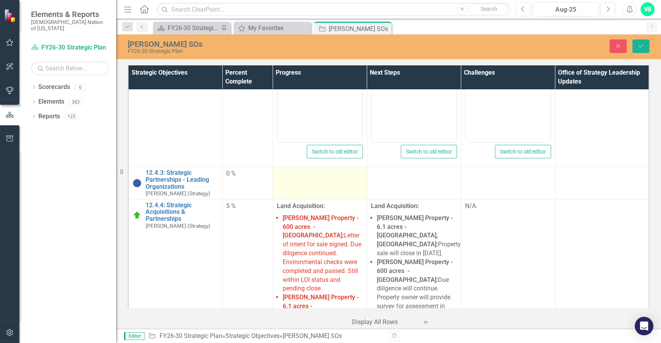
click at [317, 180] on td at bounding box center [319, 183] width 94 height 32
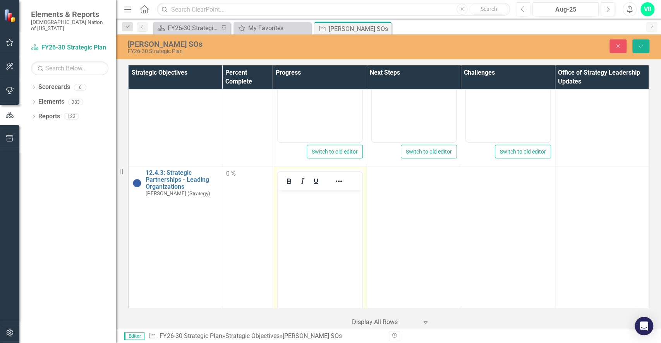
scroll to position [0, 0]
click at [319, 259] on body "Rich Text Area. Press ALT-0 for help." at bounding box center [319, 248] width 84 height 116
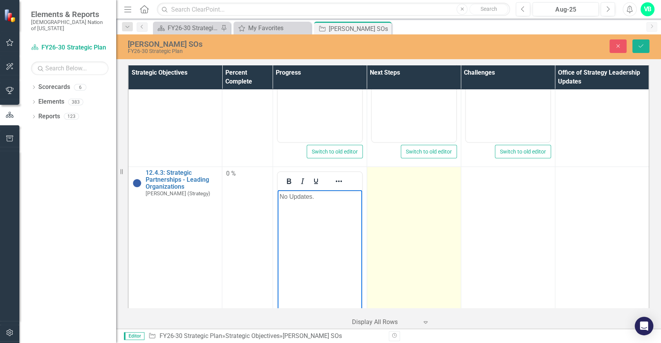
click at [411, 256] on td at bounding box center [414, 258] width 94 height 183
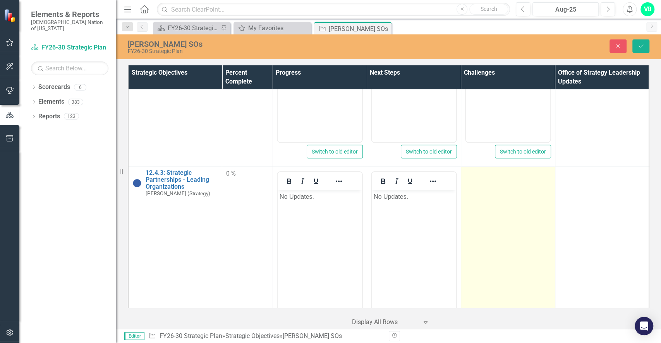
click at [512, 276] on td at bounding box center [508, 258] width 94 height 183
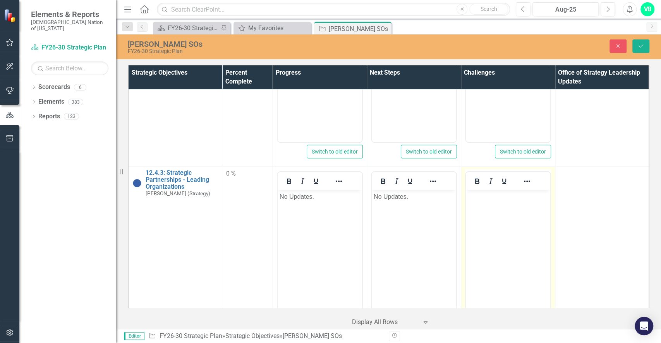
click at [516, 278] on body "Rich Text Area. Press ALT-0 for help." at bounding box center [507, 248] width 84 height 116
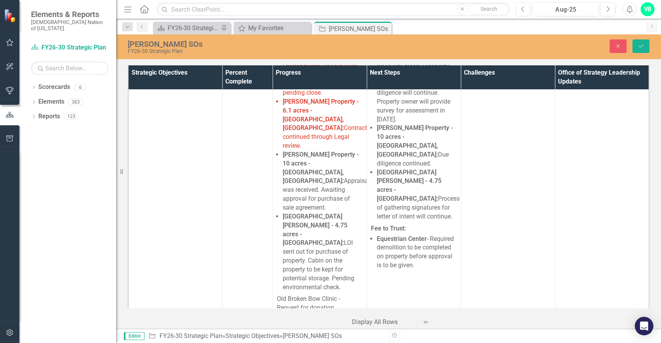
scroll to position [3473, 0]
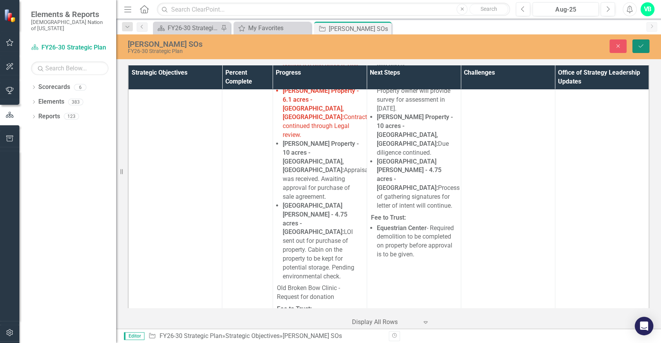
click at [636, 48] on button "Save" at bounding box center [640, 46] width 17 height 14
